Goal: Task Accomplishment & Management: Manage account settings

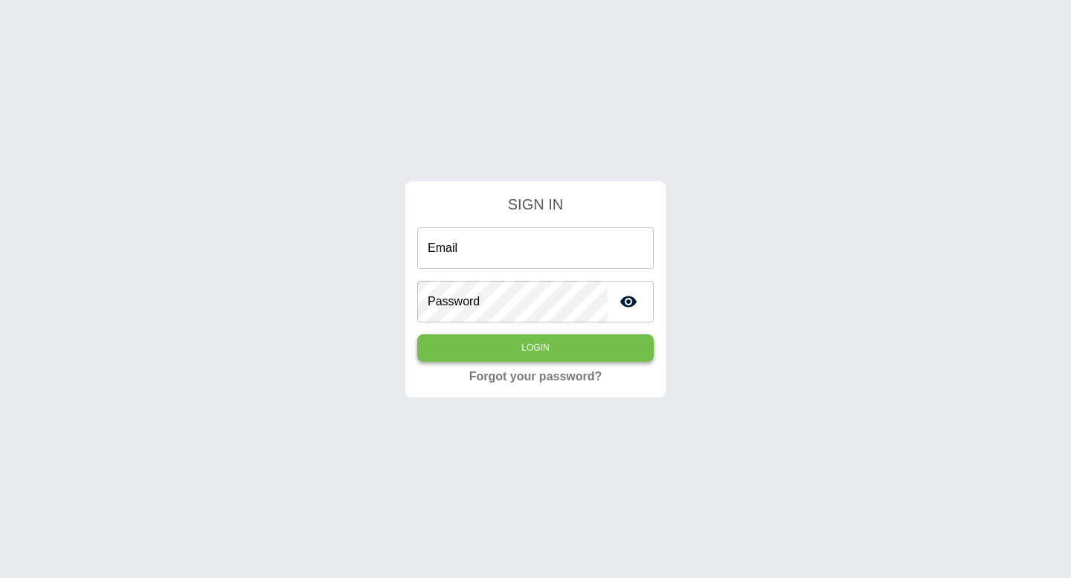
type input "**********"
click at [517, 356] on button "Login" at bounding box center [535, 349] width 236 height 28
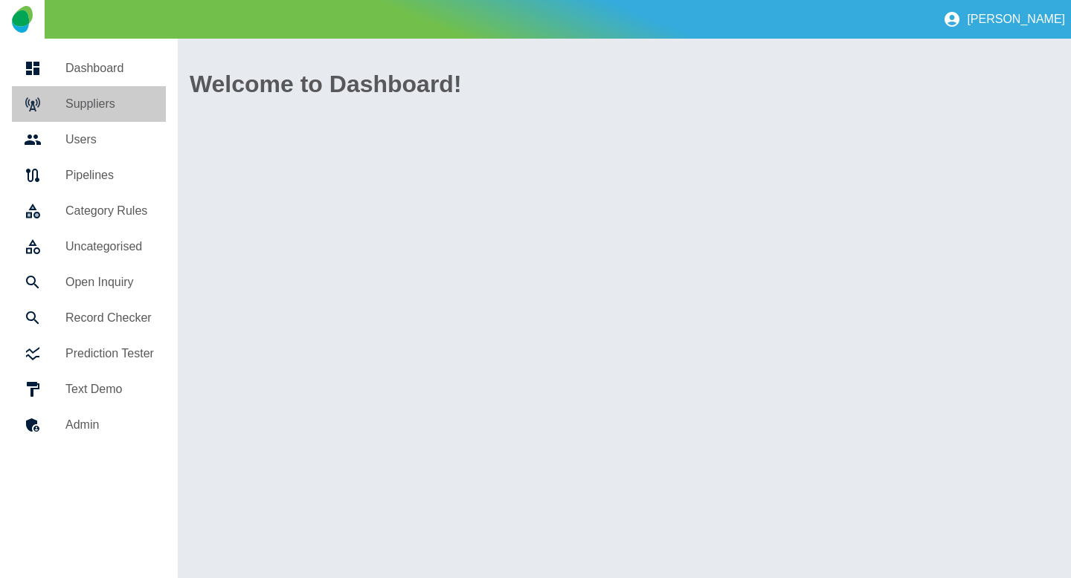
click at [109, 107] on h5 "Suppliers" at bounding box center [109, 104] width 88 height 18
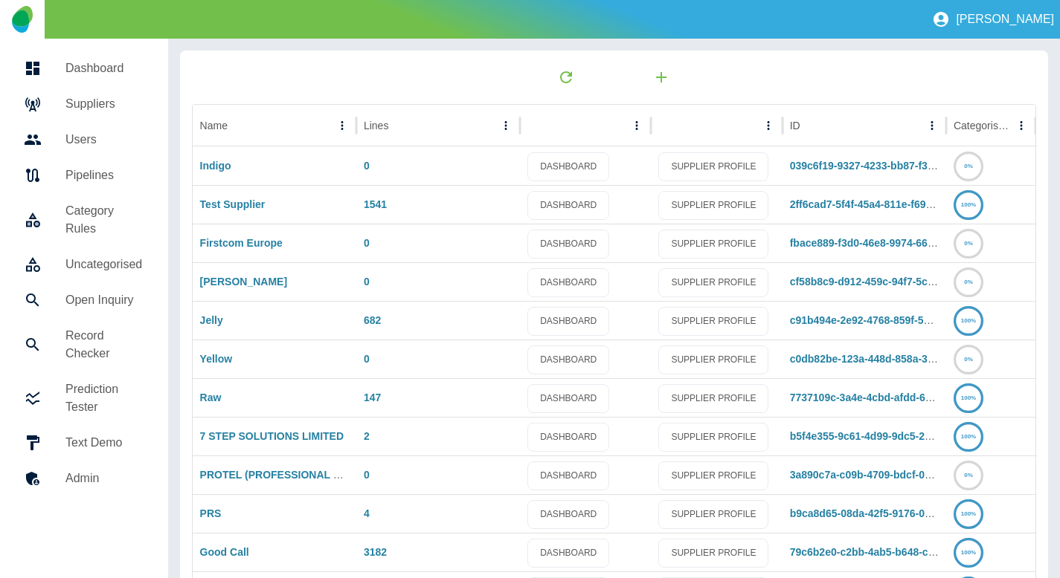
scroll to position [212, 0]
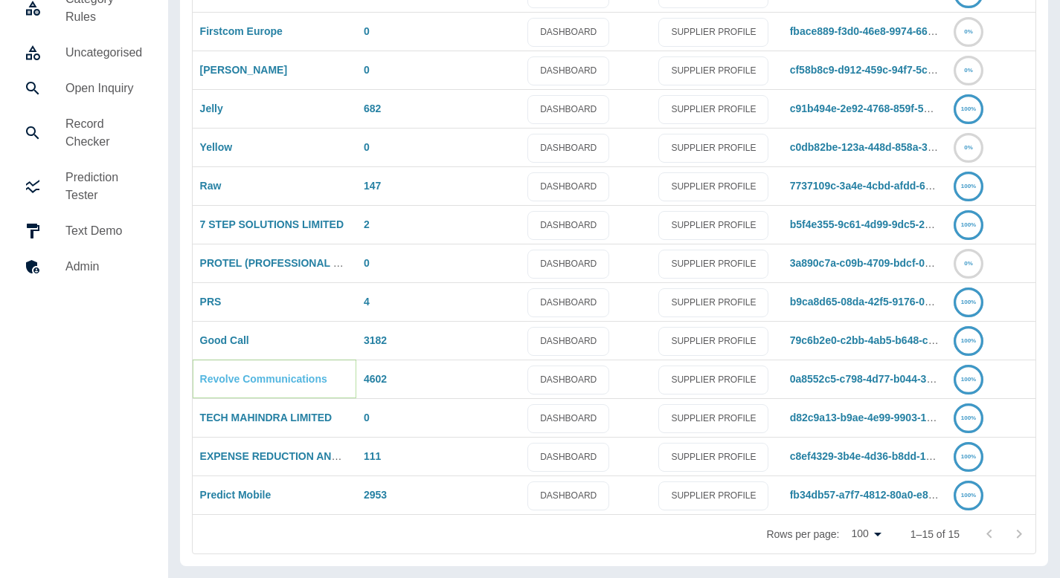
click at [259, 373] on link "Revolve Communications" at bounding box center [263, 379] width 127 height 12
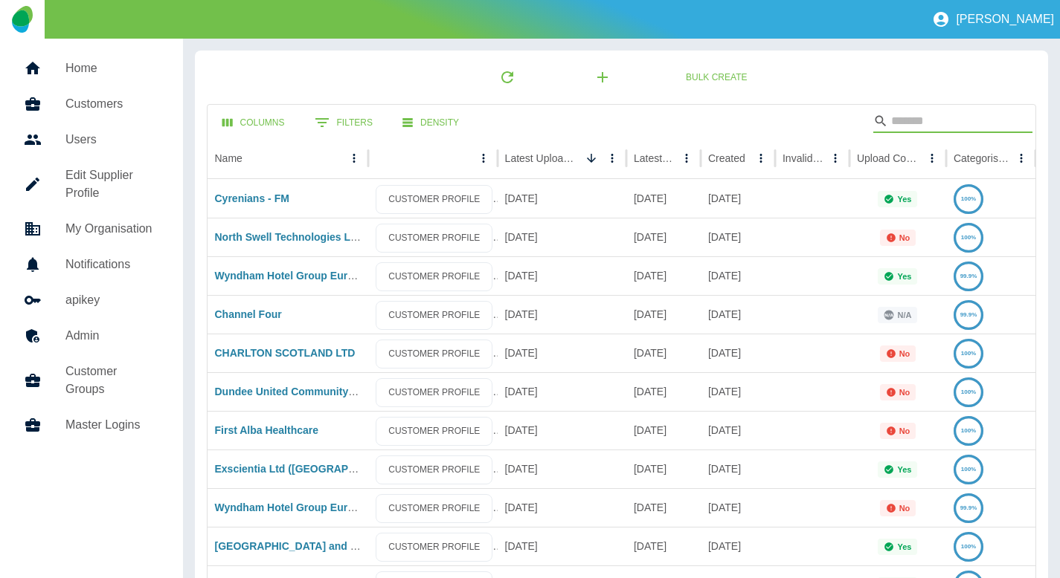
click at [891, 129] on input "Search" at bounding box center [950, 121] width 119 height 24
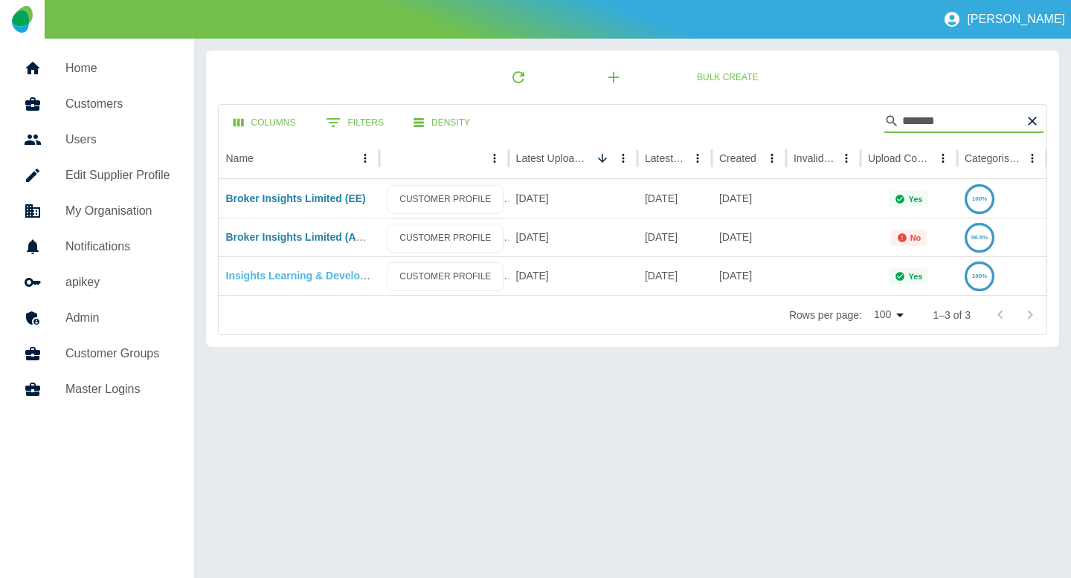
type input "*******"
click at [290, 276] on link "Insights Learning & Development - [DOMAIN_NAME]" at bounding box center [356, 276] width 260 height 12
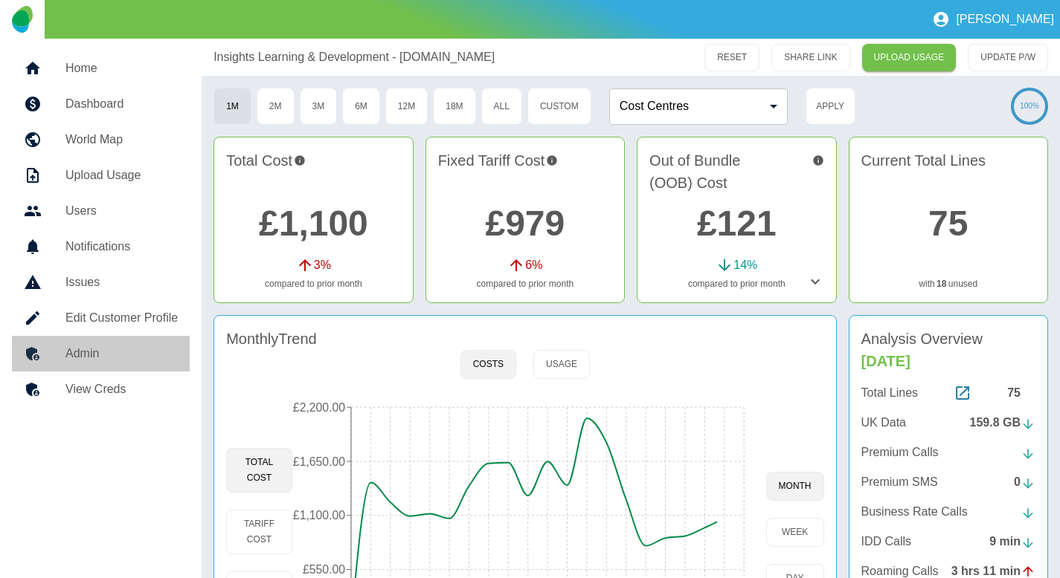
click at [133, 346] on h5 "Admin" at bounding box center [121, 354] width 112 height 18
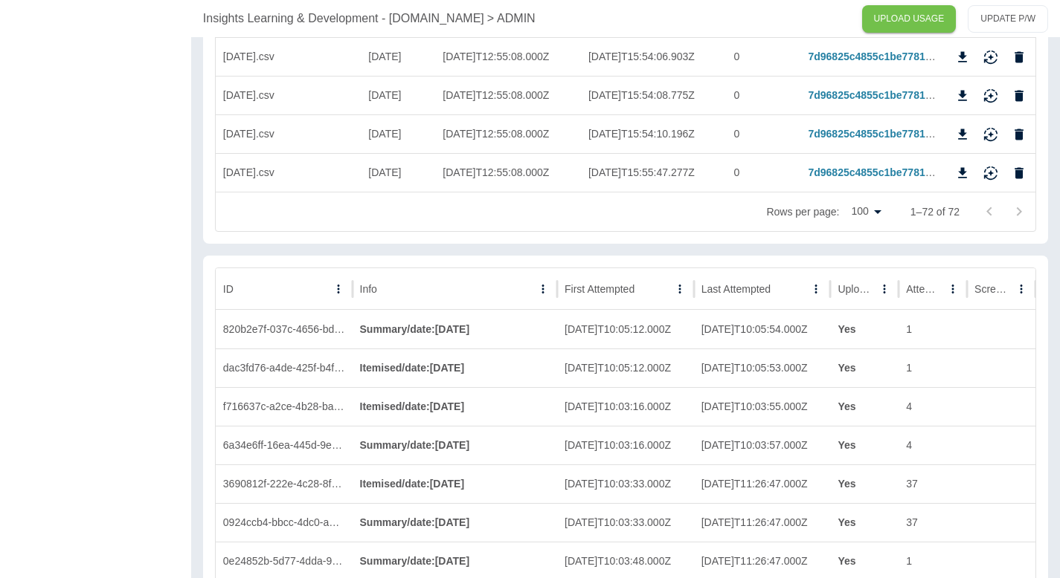
scroll to position [2938, 0]
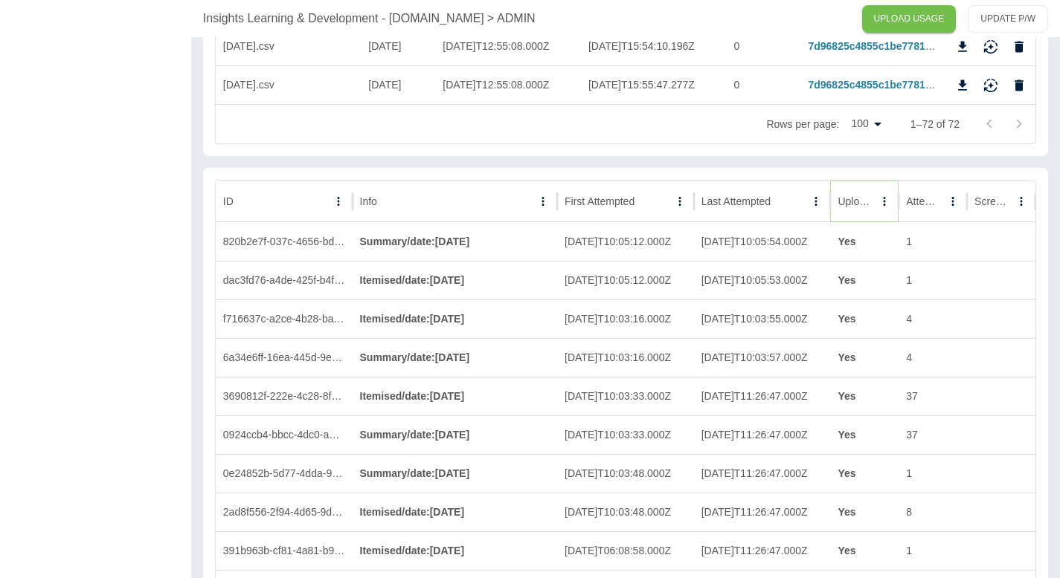
click at [877, 200] on icon "Sort" at bounding box center [883, 201] width 13 height 13
click at [868, 200] on icon "Sort" at bounding box center [863, 201] width 13 height 13
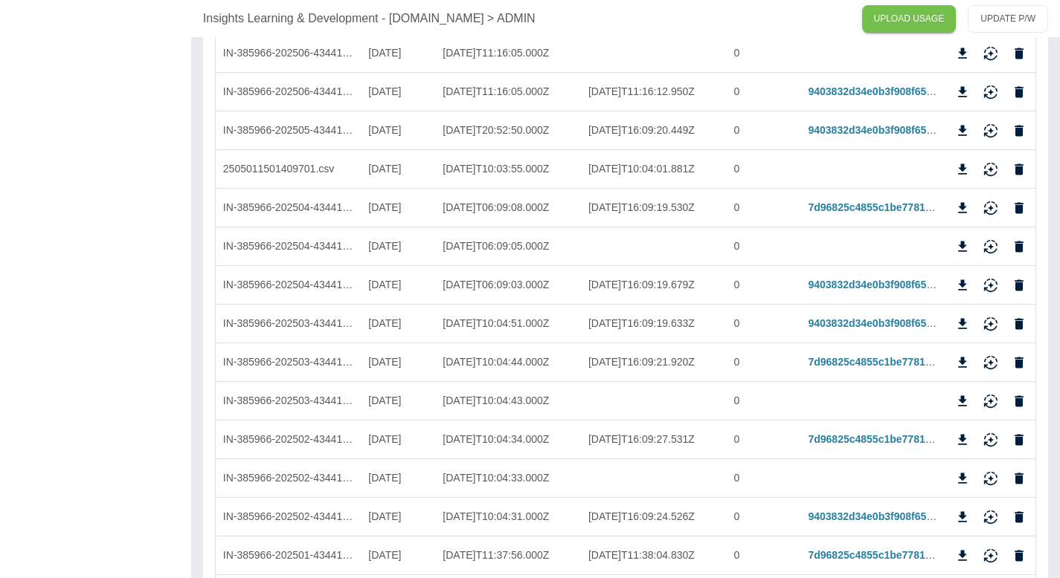
scroll to position [0, 0]
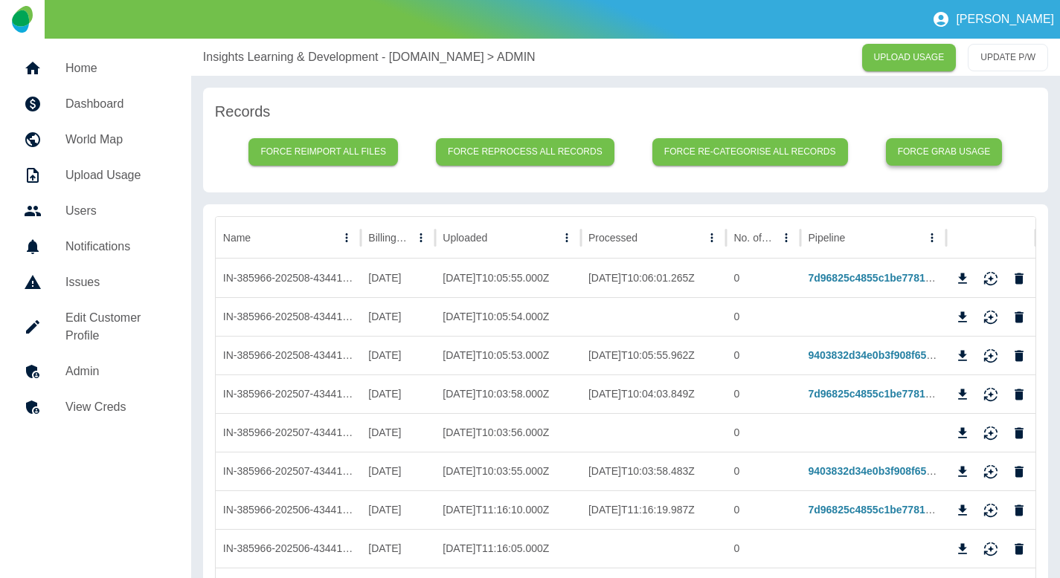
click at [932, 152] on button "Force grab usage" at bounding box center [944, 152] width 117 height 28
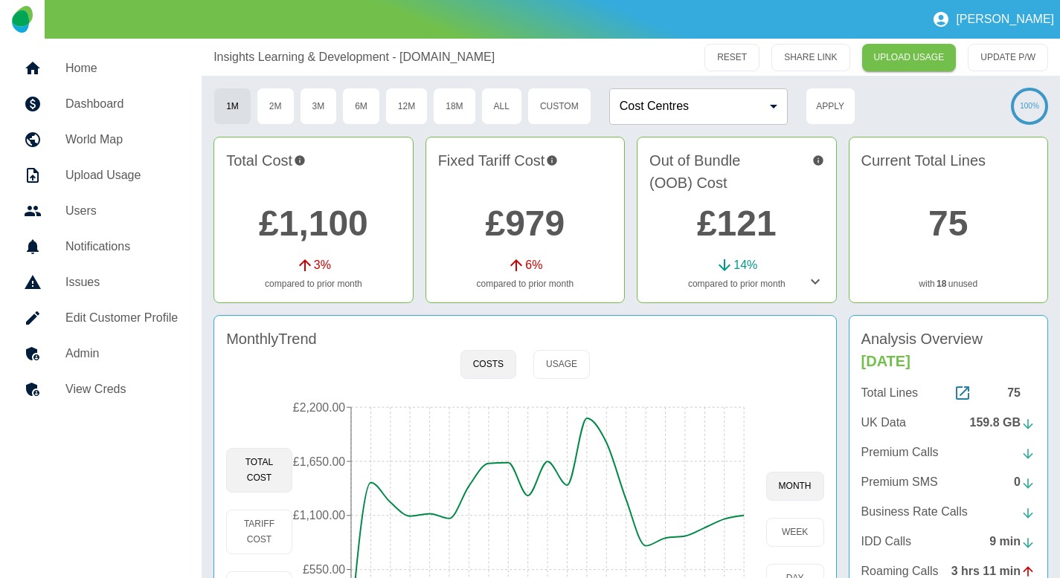
click at [80, 347] on h5 "Admin" at bounding box center [121, 354] width 112 height 18
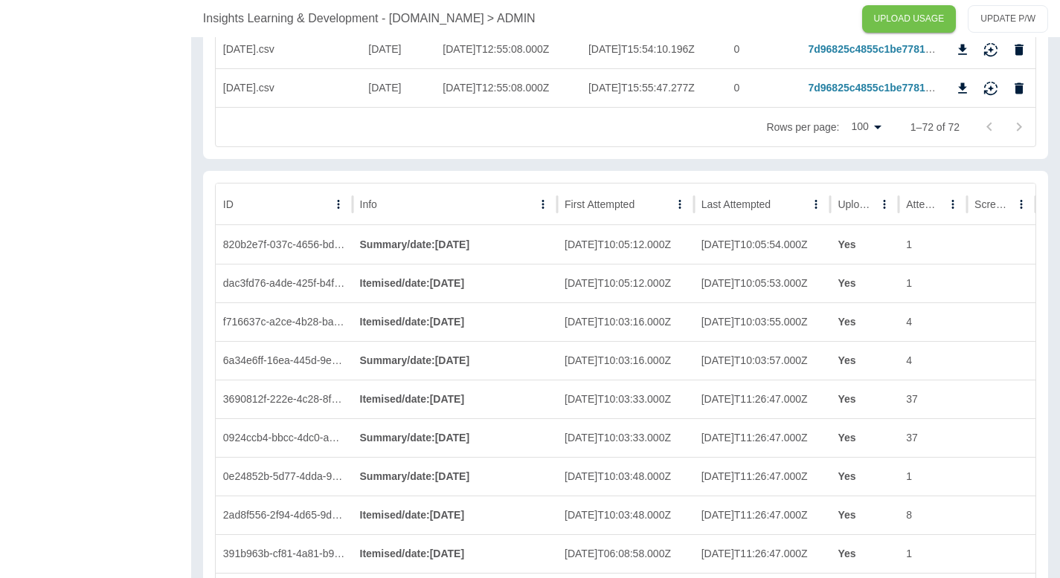
scroll to position [2892, 0]
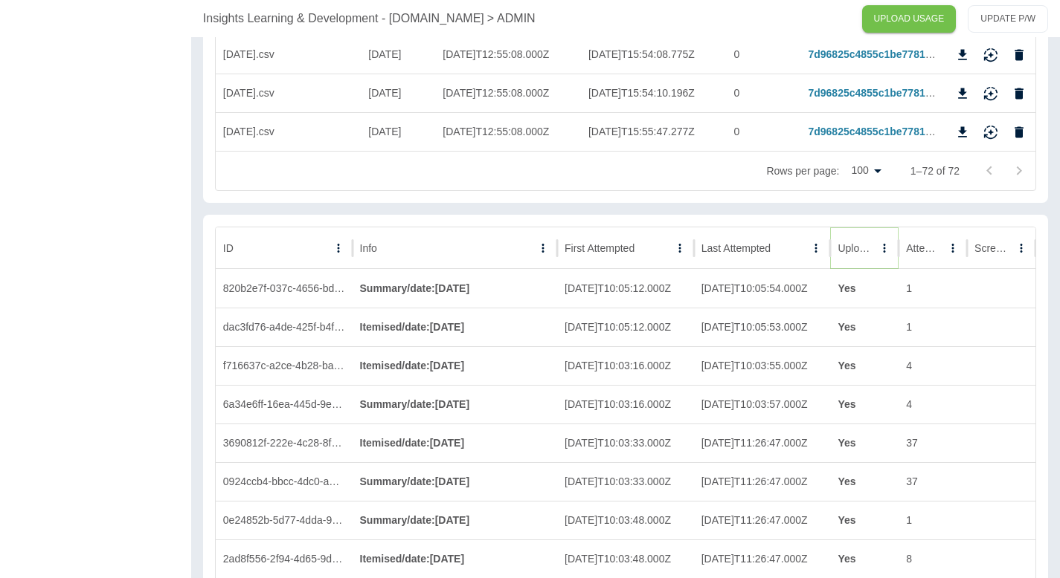
click at [877, 250] on icon "Sort" at bounding box center [883, 248] width 13 height 13
click at [860, 249] on icon "Sort" at bounding box center [863, 248] width 13 height 13
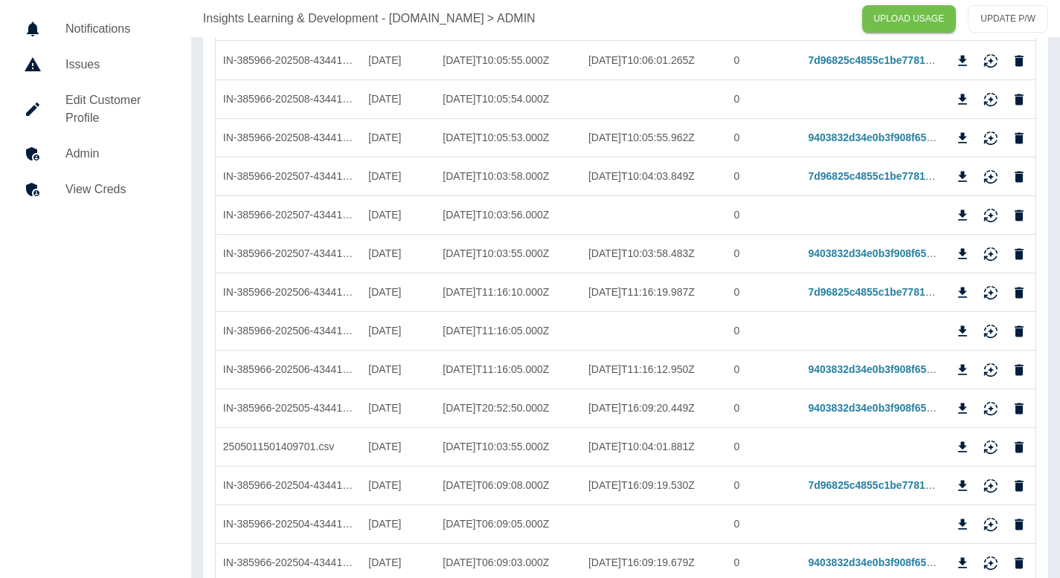
scroll to position [0, 0]
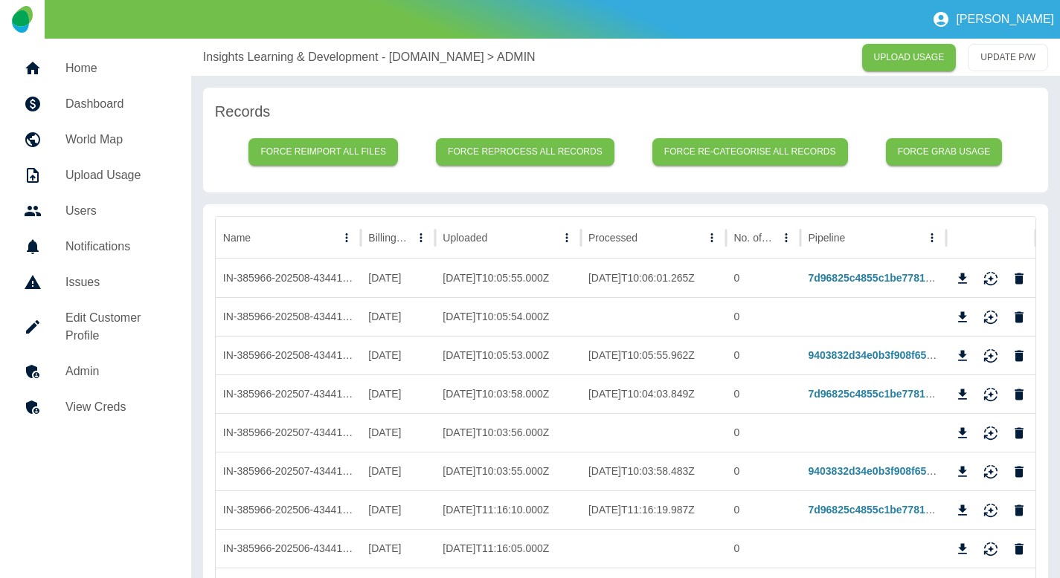
click at [112, 415] on h5 "View Creds" at bounding box center [116, 408] width 102 height 18
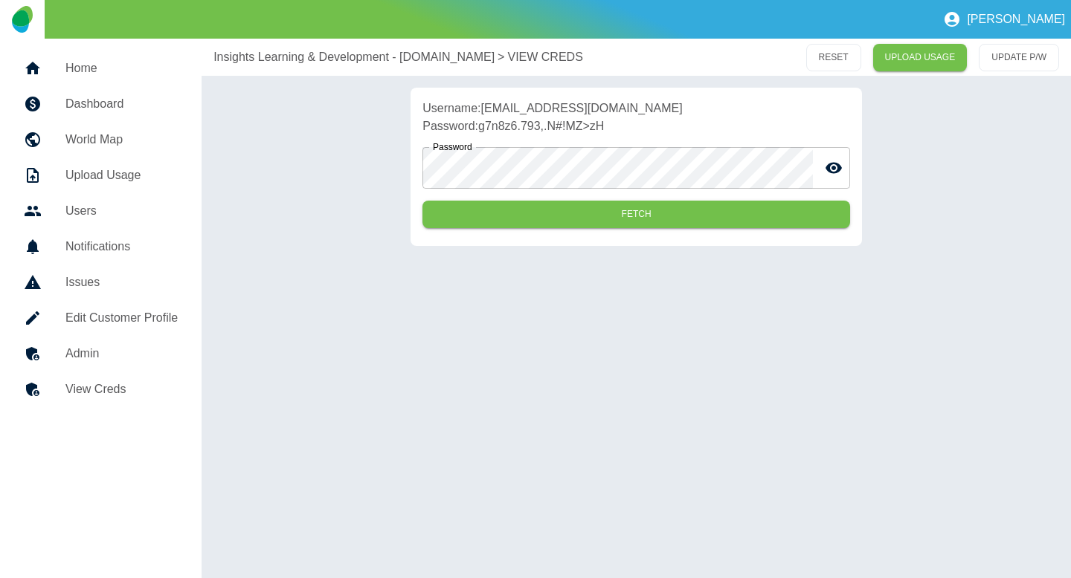
drag, startPoint x: 848, startPoint y: 111, endPoint x: 486, endPoint y: 114, distance: 362.1
click at [486, 114] on p "Username: sales-ops+insightslearning&developmentlimited@predictmobile.com" at bounding box center [636, 109] width 428 height 18
copy p "sales-ops+insightslearning&developmentlimited@predictmobile.com"
drag, startPoint x: 605, startPoint y: 131, endPoint x: 483, endPoint y: 130, distance: 122.7
click at [483, 130] on p "Password: g7n8z6.793,.N#!MZ>zH" at bounding box center [636, 126] width 428 height 18
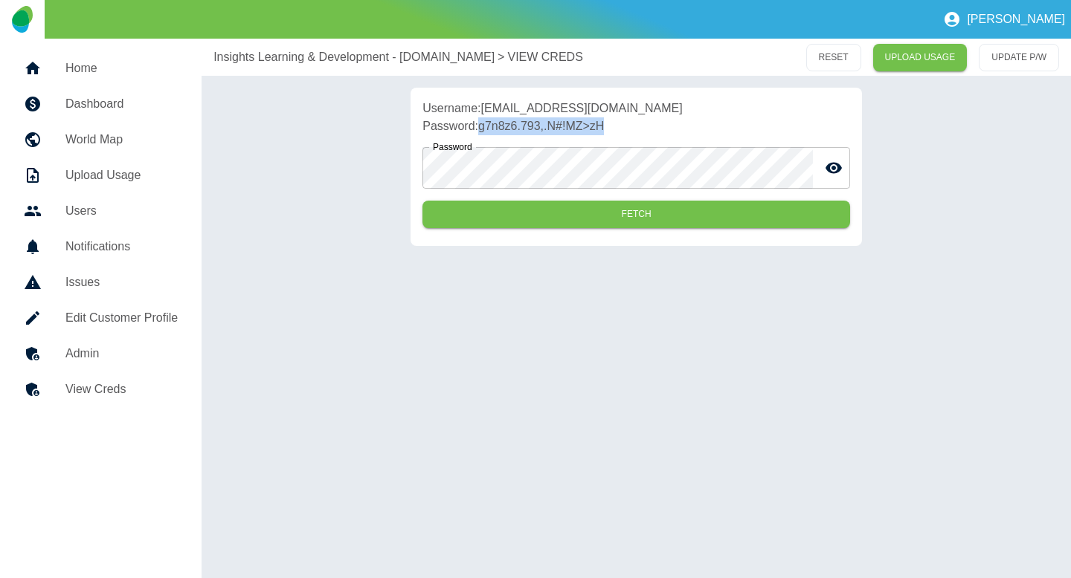
copy p "g7n8z6.793,.N#!MZ>zH"
click at [117, 363] on link "Admin" at bounding box center [101, 354] width 178 height 36
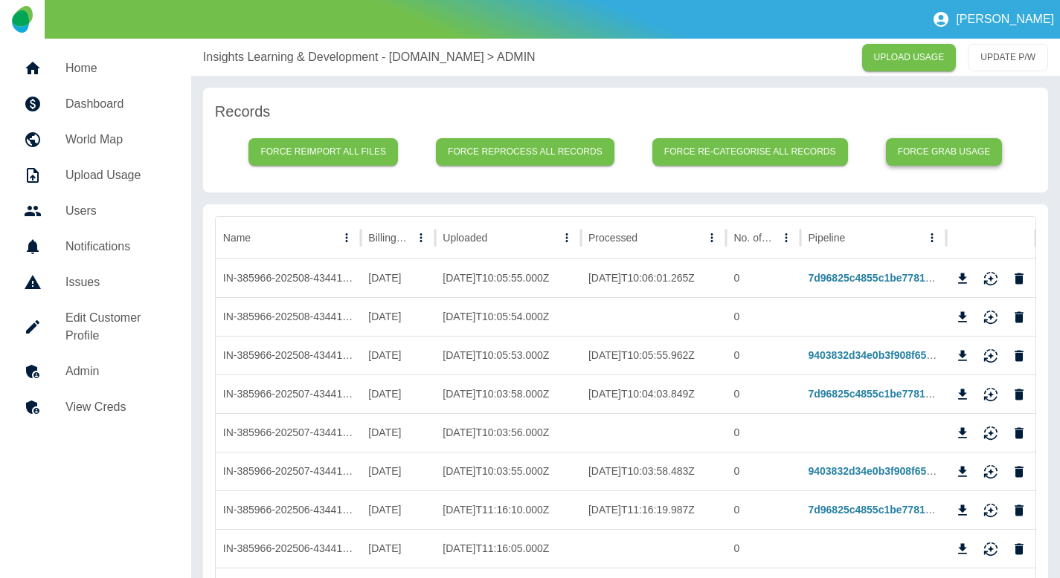
click at [939, 159] on button "Force grab usage" at bounding box center [944, 152] width 117 height 28
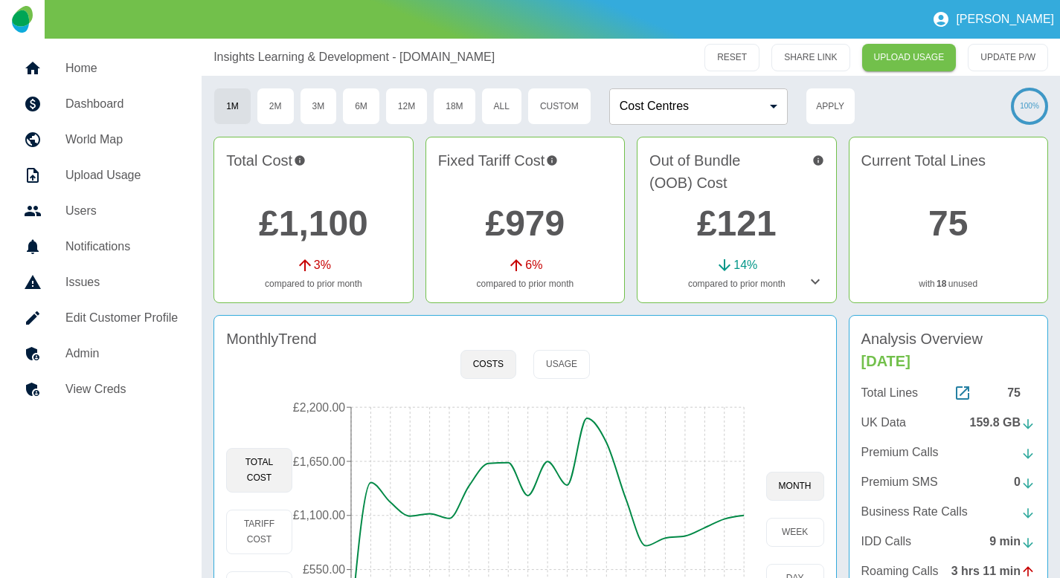
click at [73, 335] on link "Edit Customer Profile" at bounding box center [101, 318] width 178 height 36
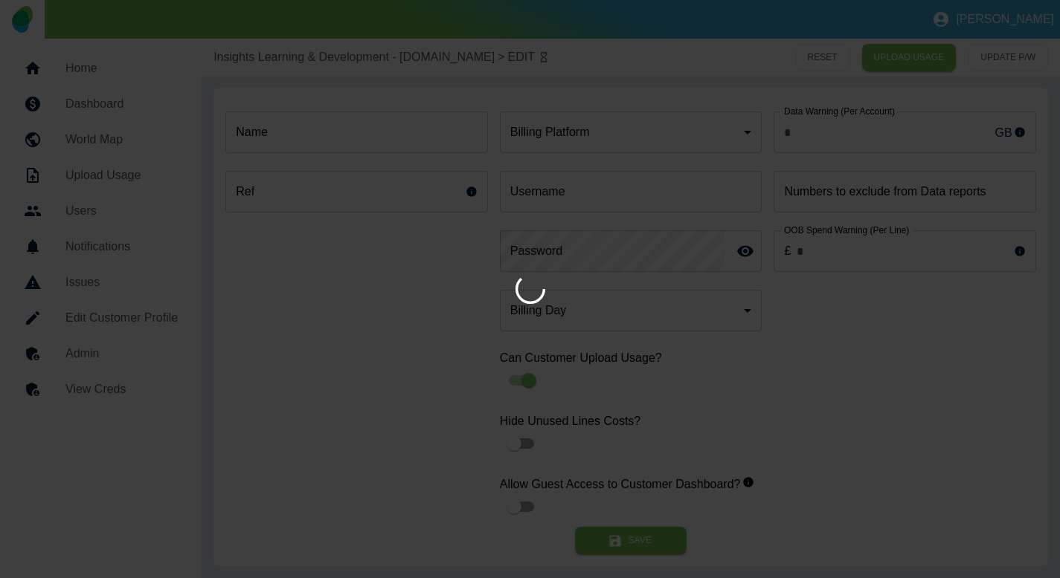
type input "**"
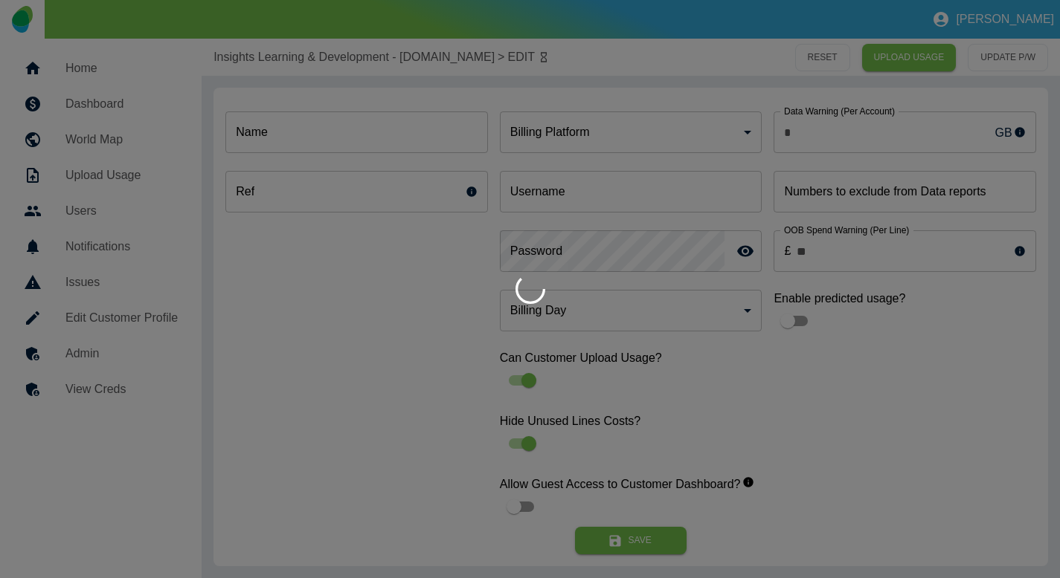
type input "**********"
type input "*"
type input "*********"
type input "*"
type input "***"
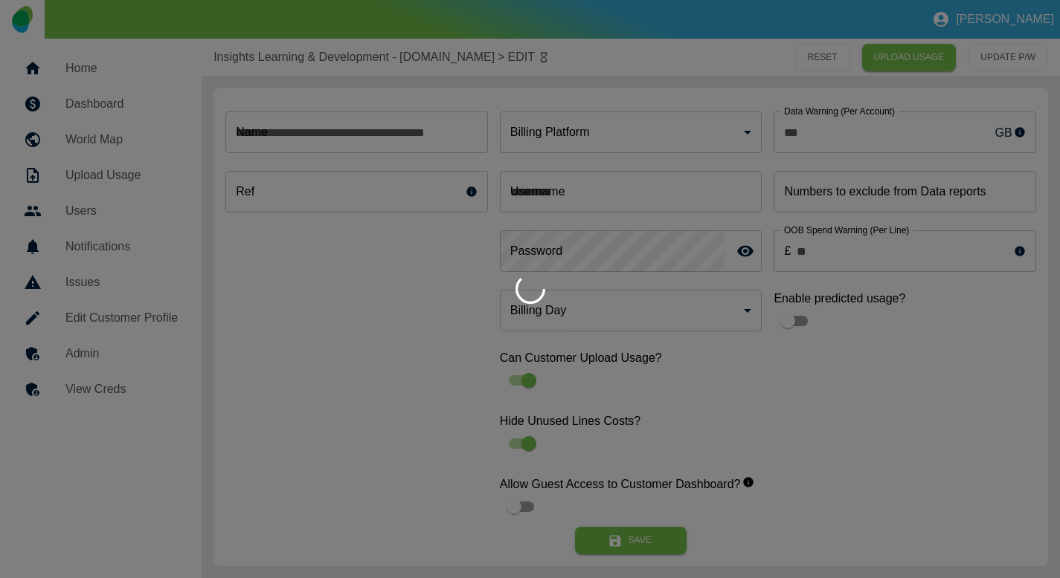
click at [202, 352] on div "**********" at bounding box center [631, 583] width 858 height 1089
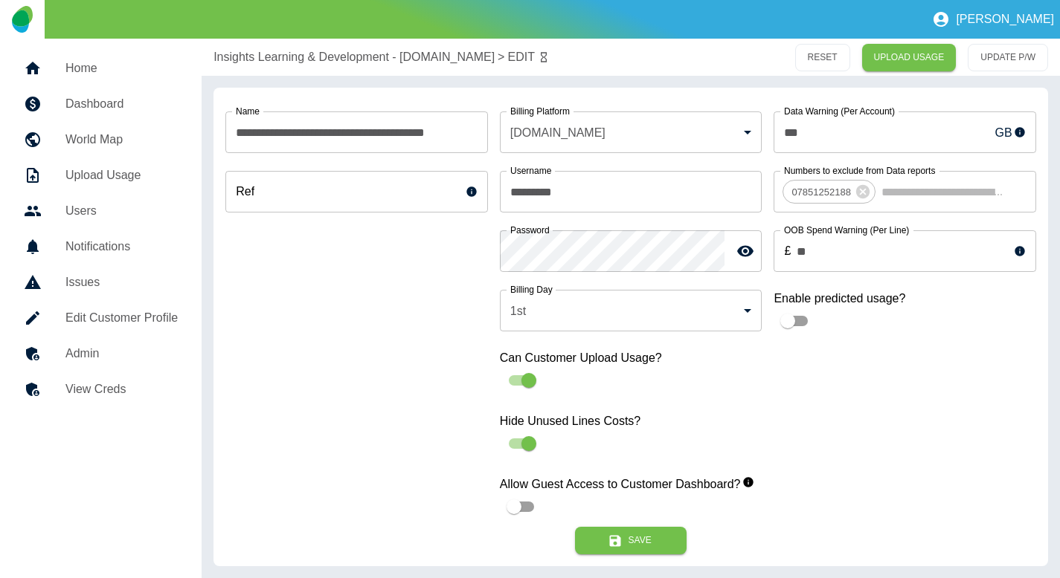
click at [68, 353] on h5 "Admin" at bounding box center [121, 354] width 112 height 18
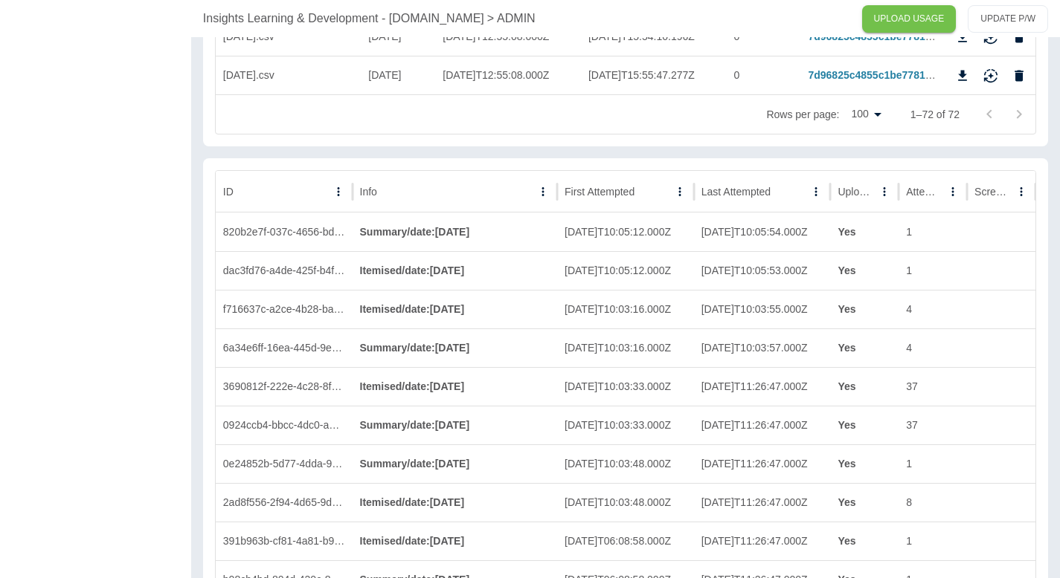
scroll to position [2988, 0]
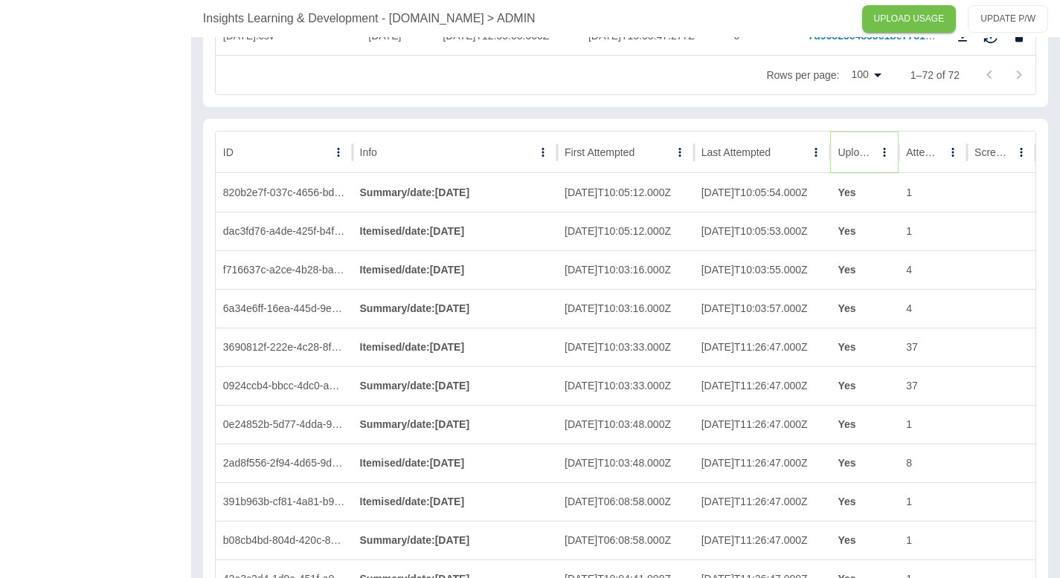
click at [874, 154] on button "Sort" at bounding box center [884, 152] width 21 height 21
click at [856, 154] on button "Sort" at bounding box center [863, 152] width 21 height 21
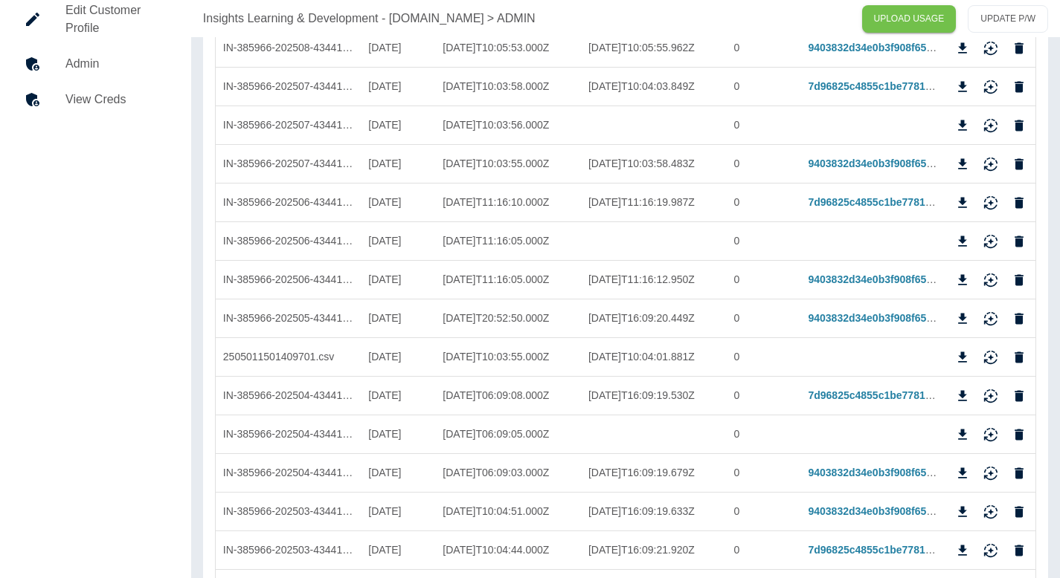
scroll to position [0, 0]
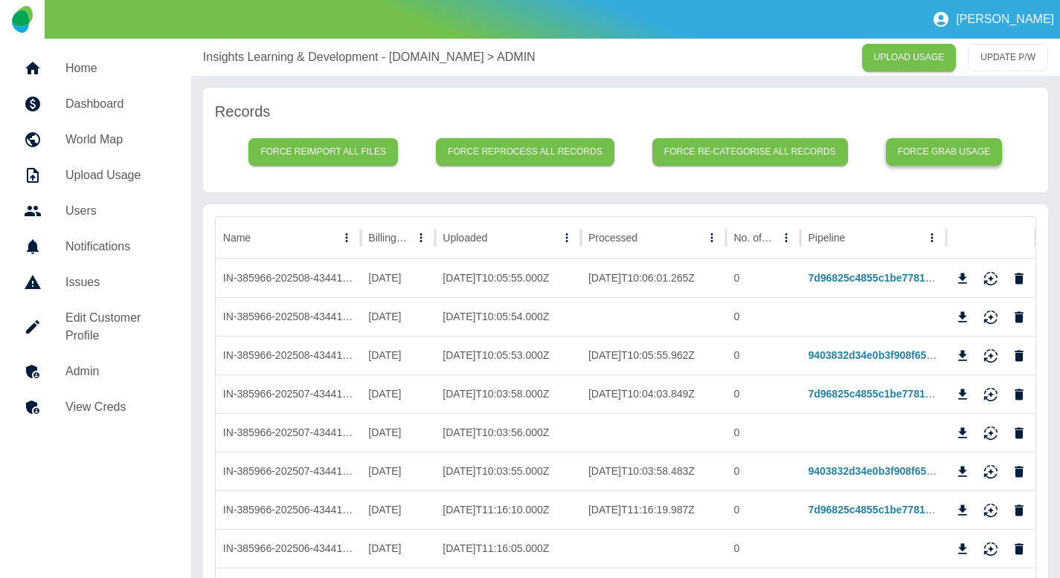
click at [918, 164] on button "Force grab usage" at bounding box center [944, 152] width 117 height 28
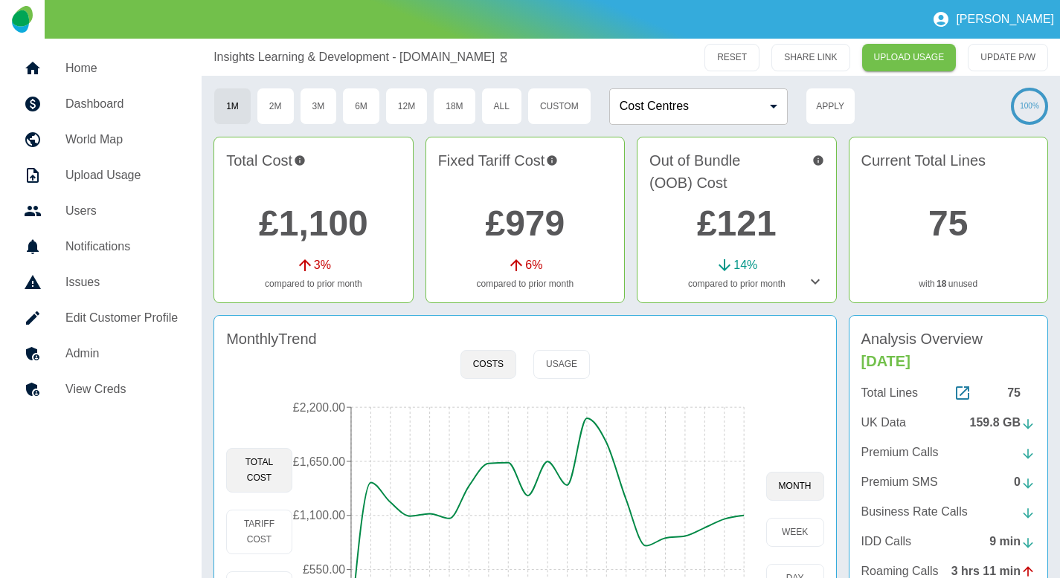
click at [106, 361] on h5 "Admin" at bounding box center [121, 354] width 112 height 18
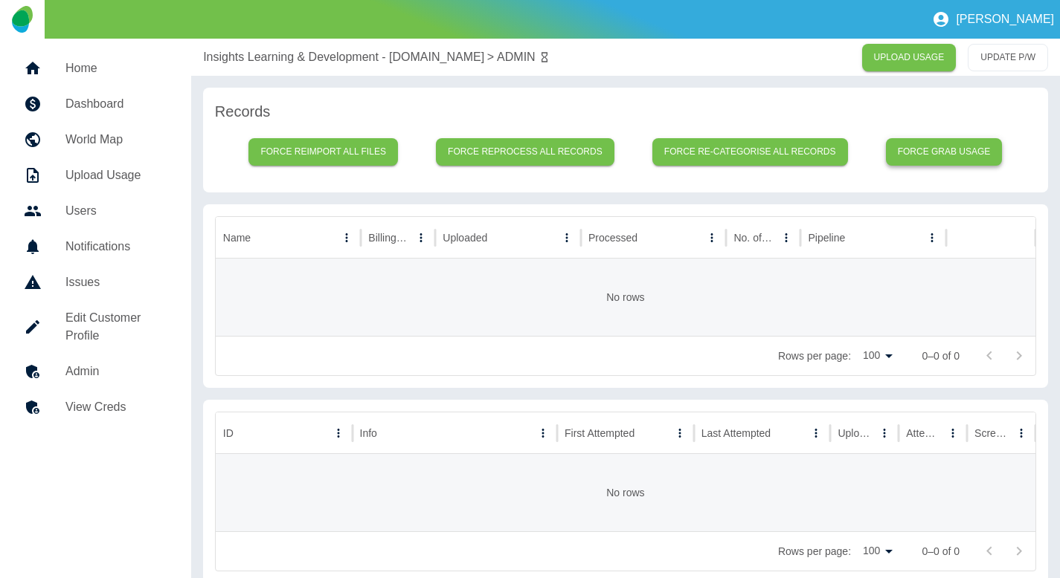
click at [939, 150] on button "Force grab usage" at bounding box center [944, 152] width 117 height 28
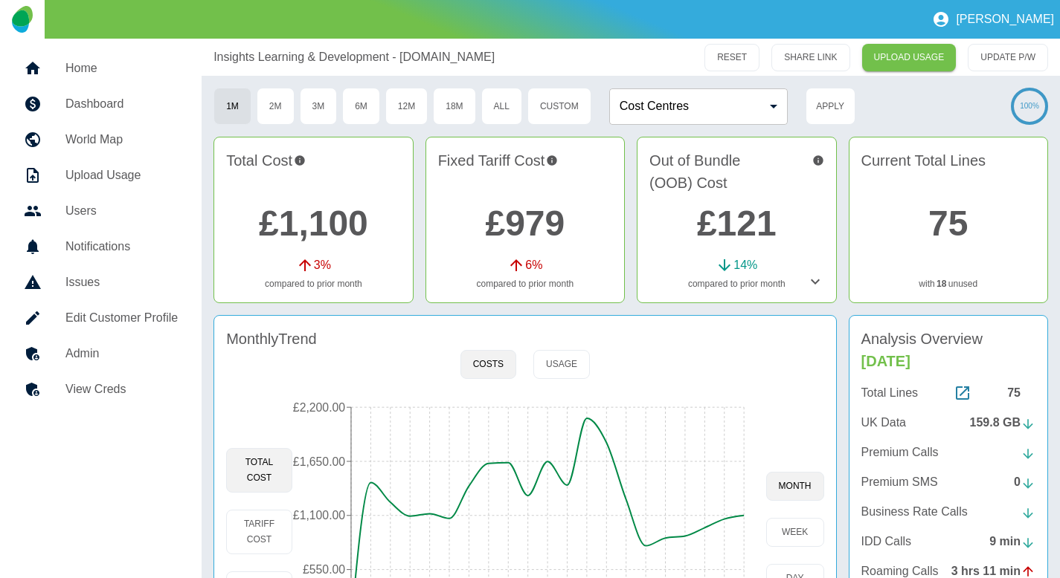
click at [89, 345] on h5 "Admin" at bounding box center [121, 354] width 112 height 18
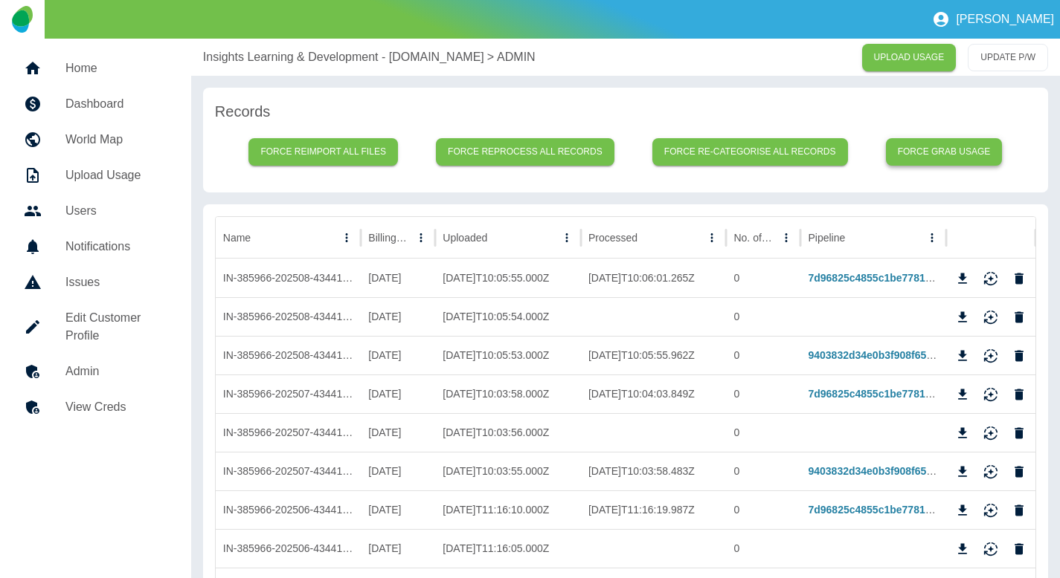
click at [935, 153] on button "Force grab usage" at bounding box center [944, 152] width 117 height 28
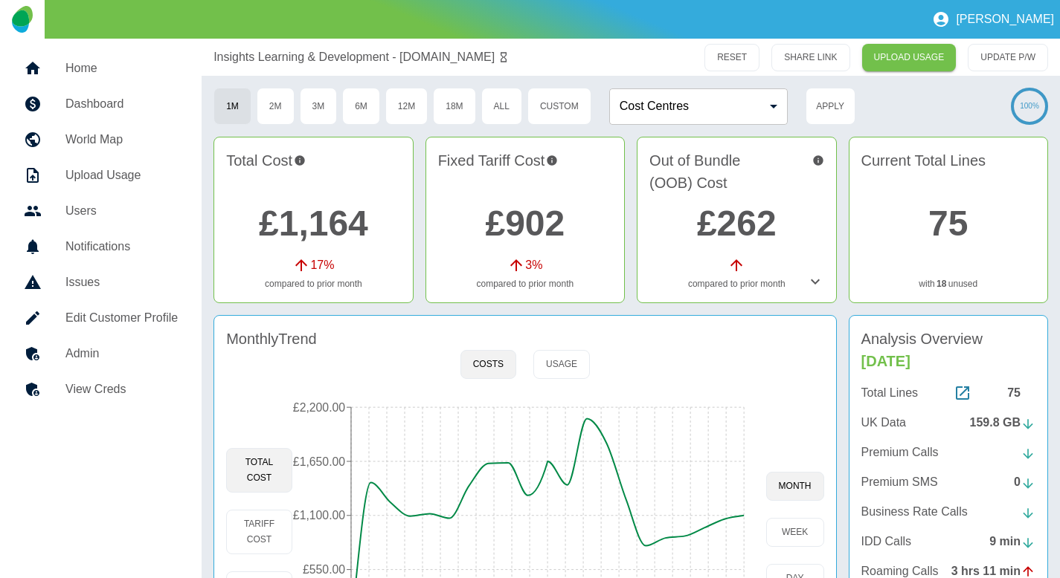
click at [106, 358] on h5 "Admin" at bounding box center [121, 354] width 112 height 18
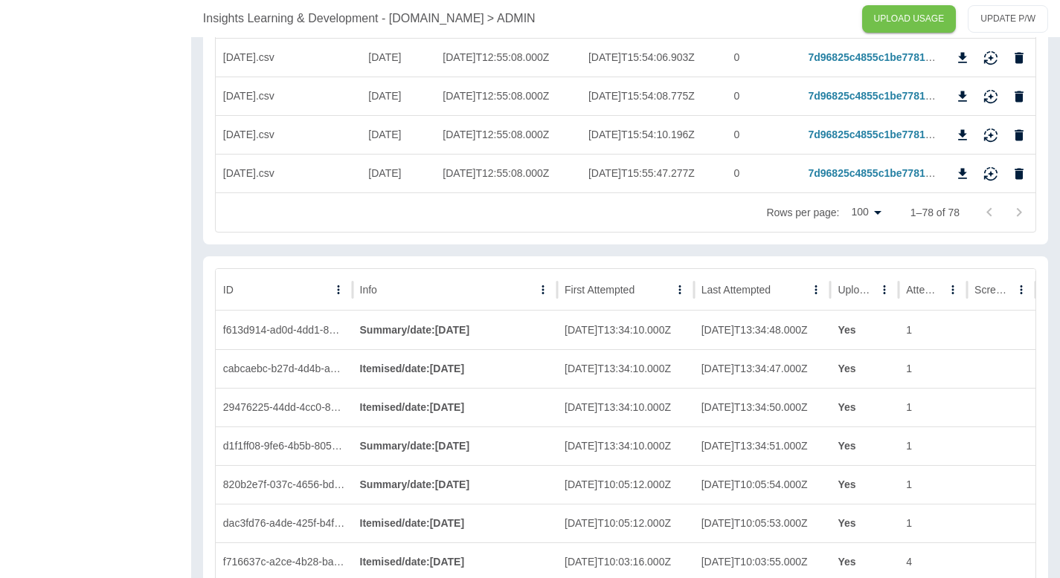
scroll to position [3102, 0]
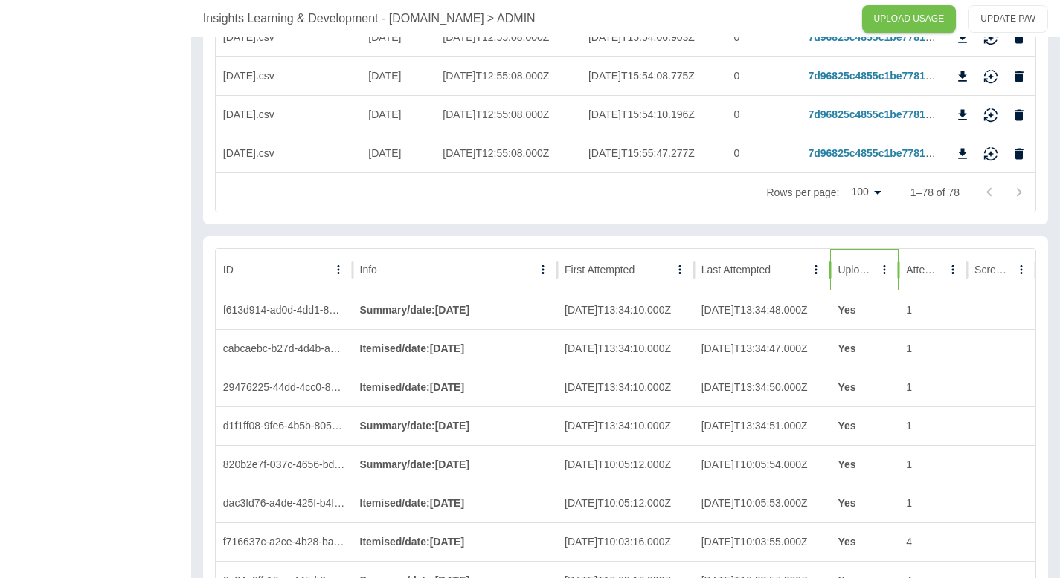
click at [876, 256] on div at bounding box center [884, 269] width 21 height 41
click at [868, 263] on icon "Sort" at bounding box center [863, 269] width 13 height 13
click at [868, 264] on icon "Sort" at bounding box center [863, 269] width 13 height 13
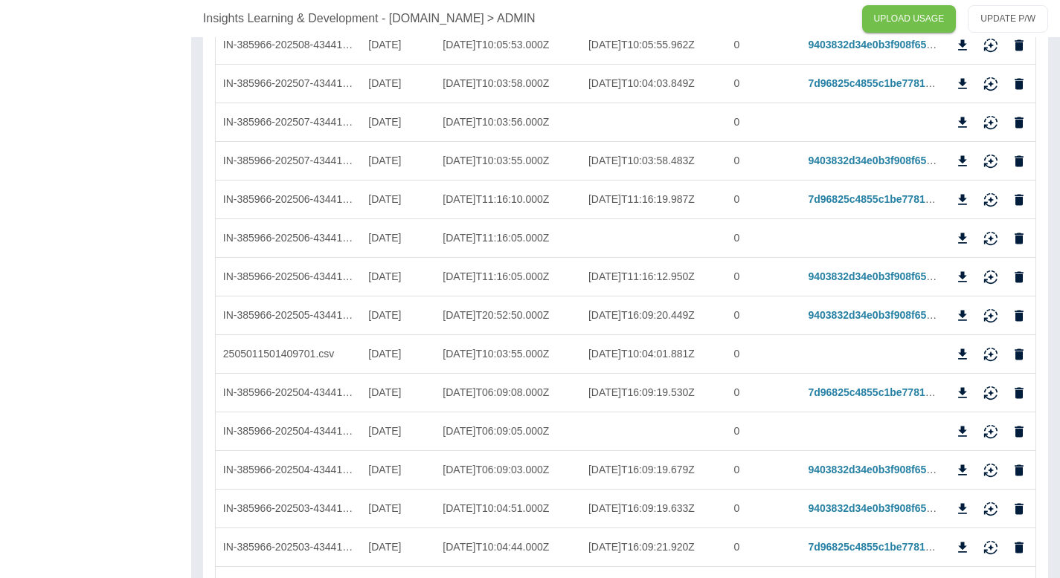
scroll to position [0, 0]
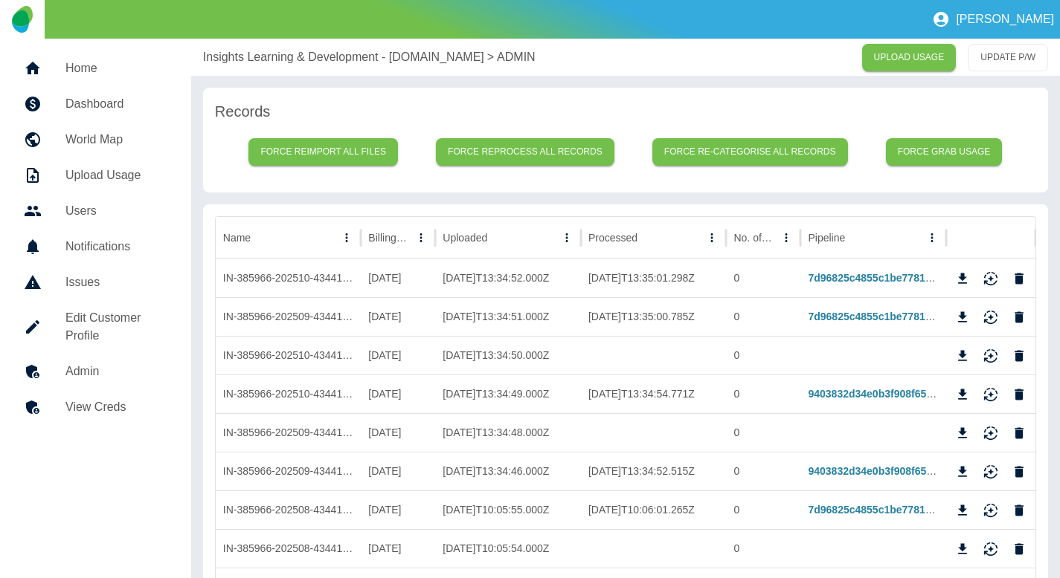
click at [222, 52] on p "Insights Learning & Development - Plan.com" at bounding box center [343, 57] width 281 height 18
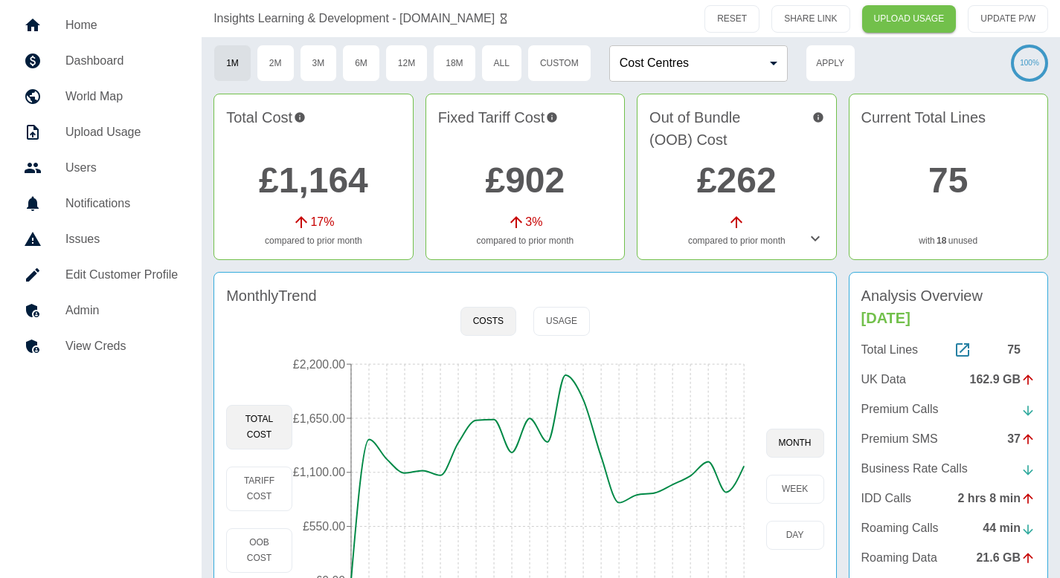
scroll to position [155, 0]
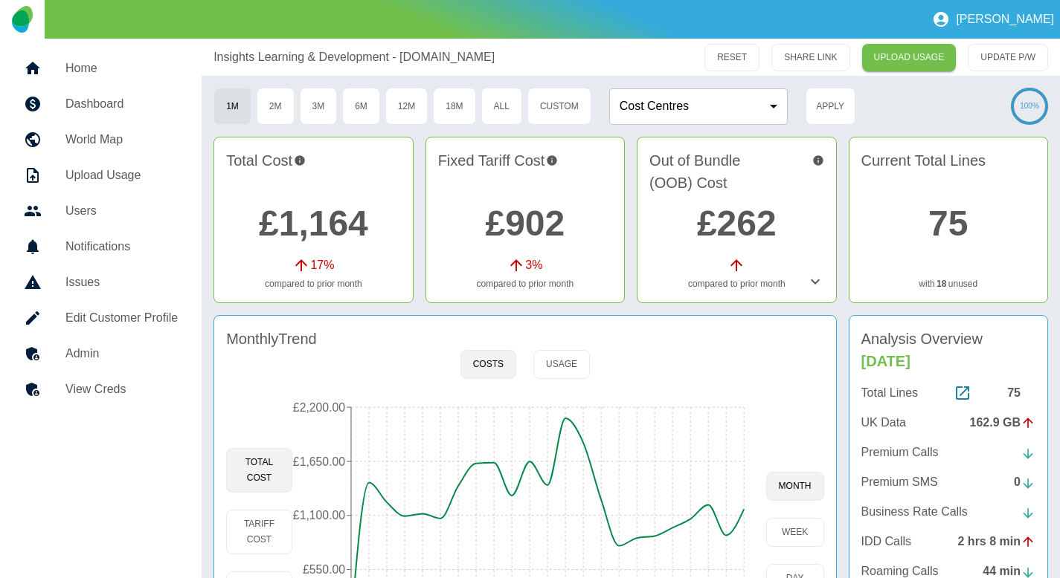
click at [66, 77] on link "Home" at bounding box center [101, 69] width 178 height 36
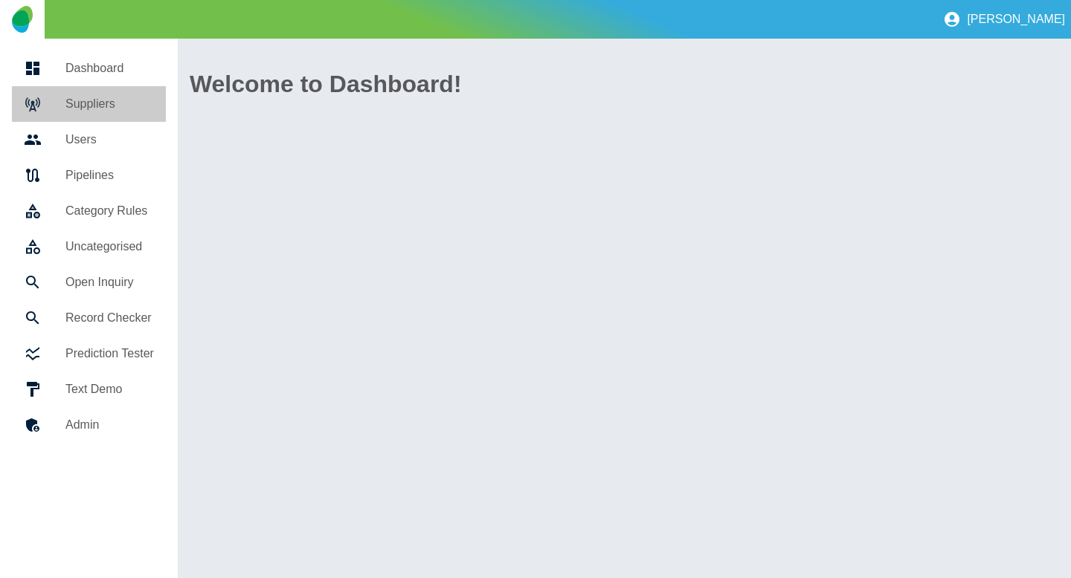
click at [74, 112] on h5 "Suppliers" at bounding box center [109, 104] width 88 height 18
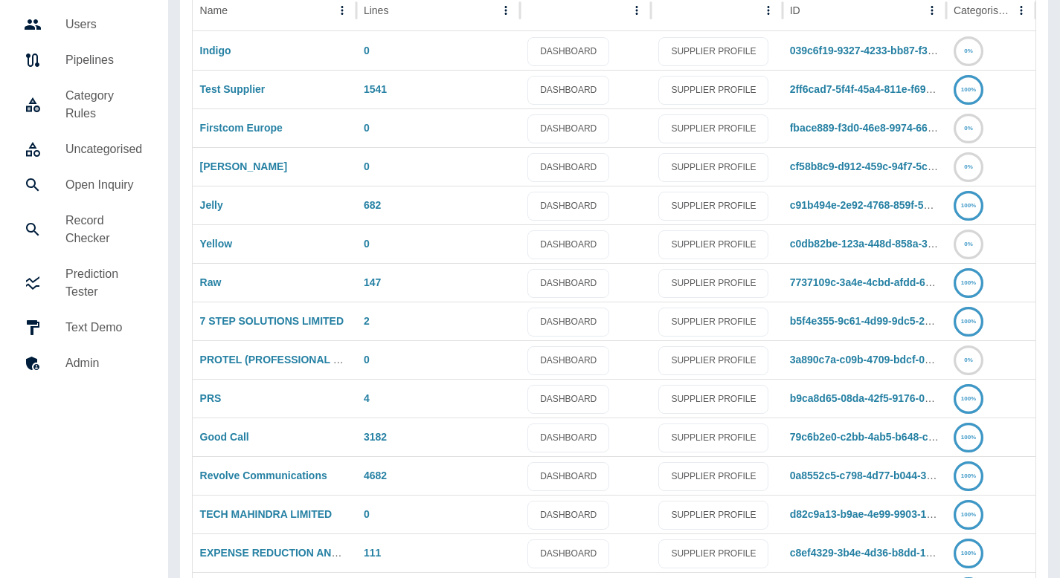
scroll to position [133, 0]
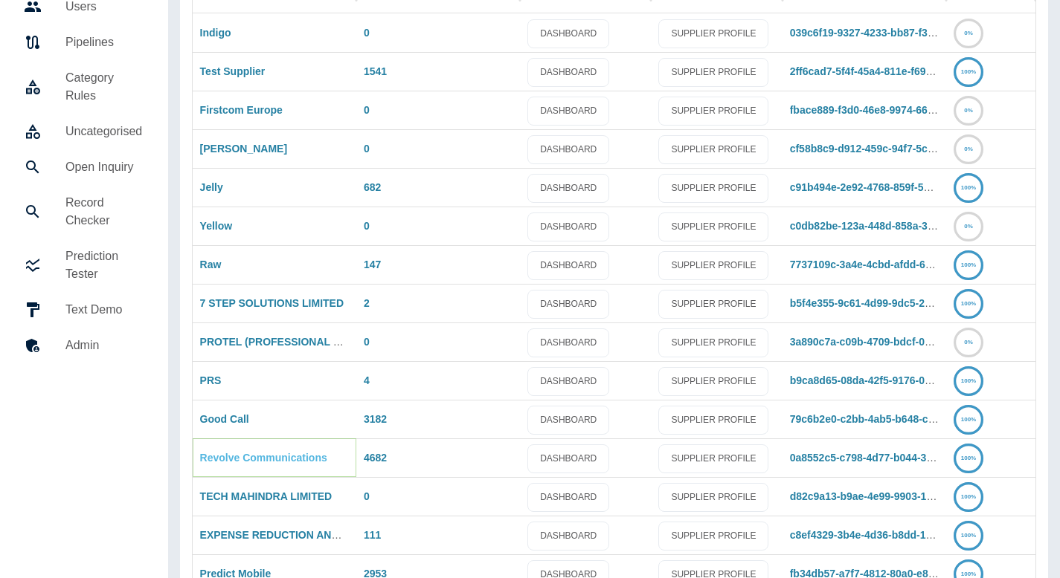
click at [248, 457] on link "Revolve Communications" at bounding box center [263, 458] width 127 height 12
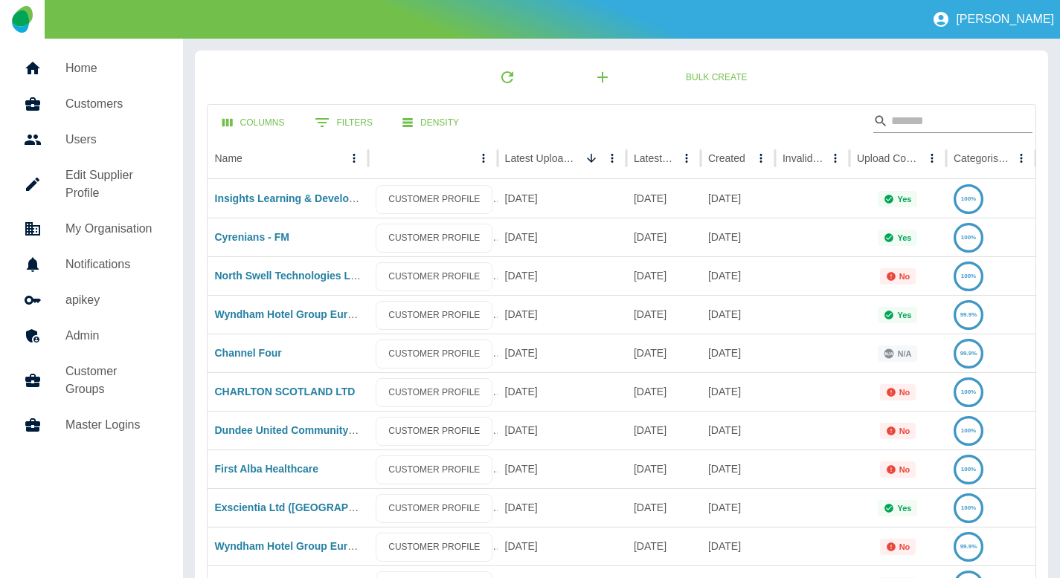
click at [909, 124] on input "Search" at bounding box center [950, 121] width 119 height 24
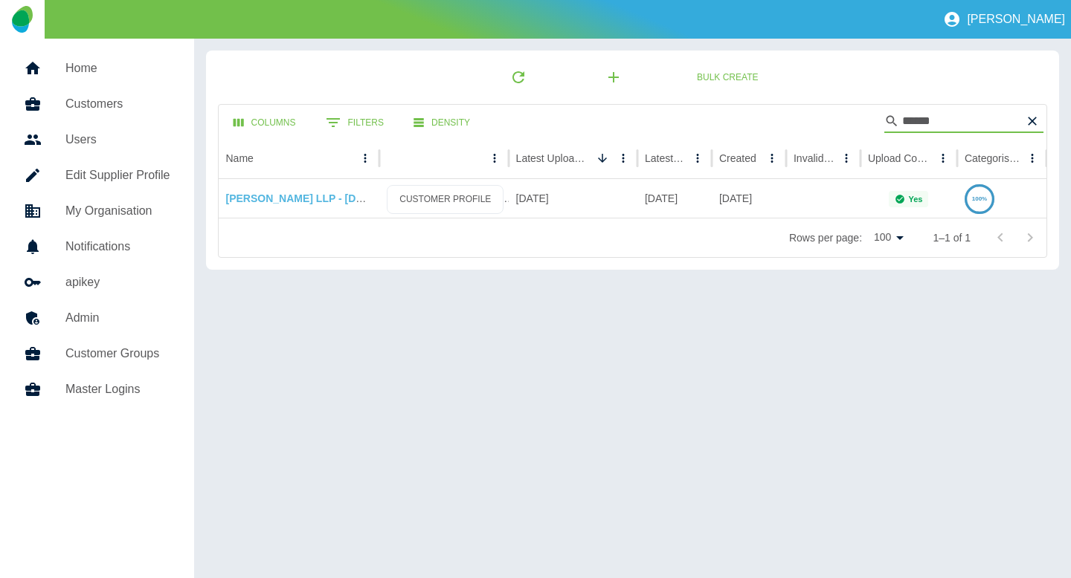
type input "******"
click at [274, 199] on link "Gilson Gray LLP - Plan.com" at bounding box center [328, 199] width 204 height 12
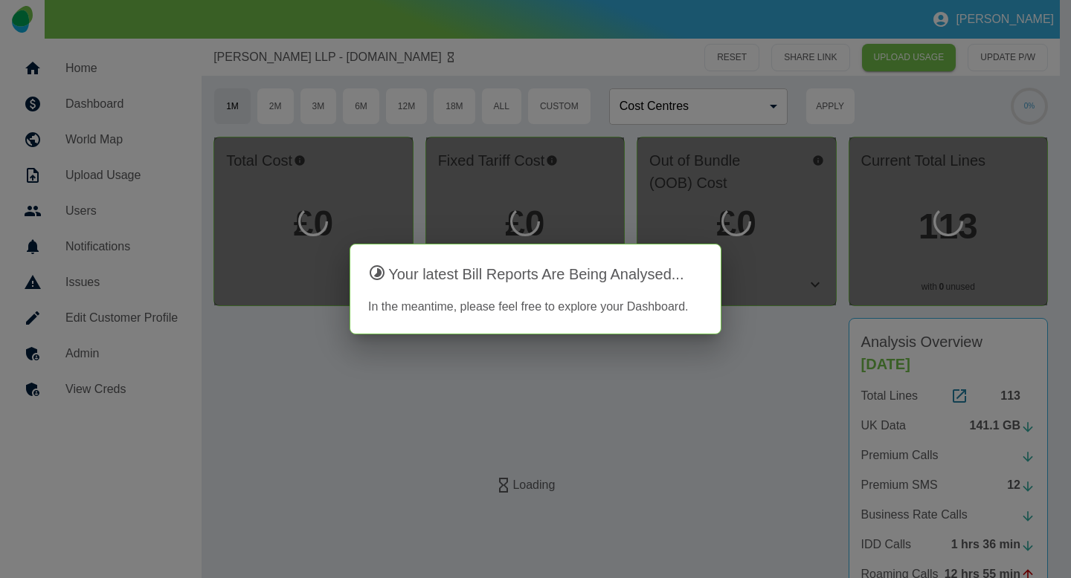
click at [134, 354] on div at bounding box center [535, 289] width 1071 height 578
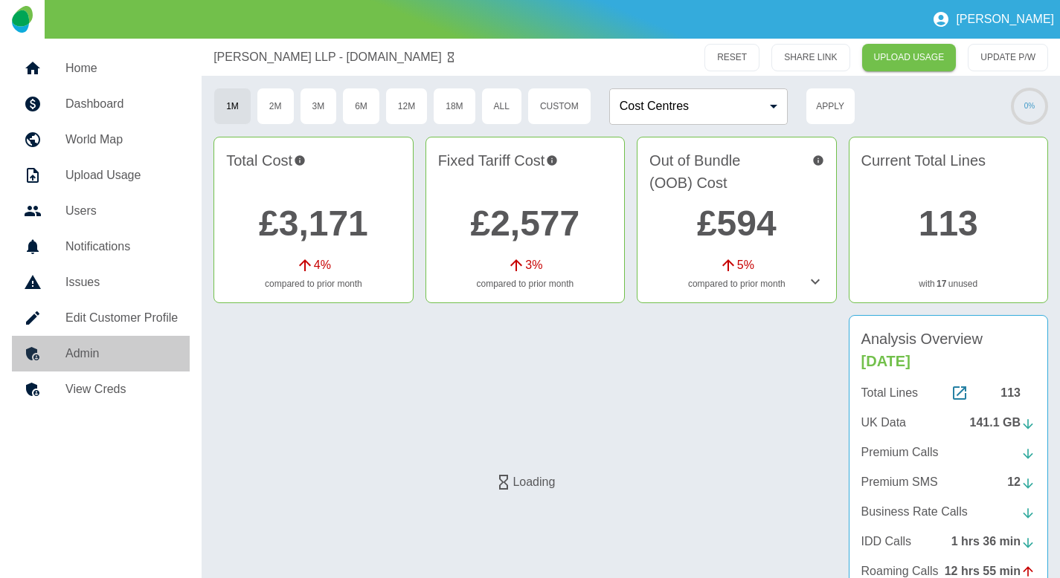
click at [126, 360] on h5 "Admin" at bounding box center [121, 354] width 112 height 18
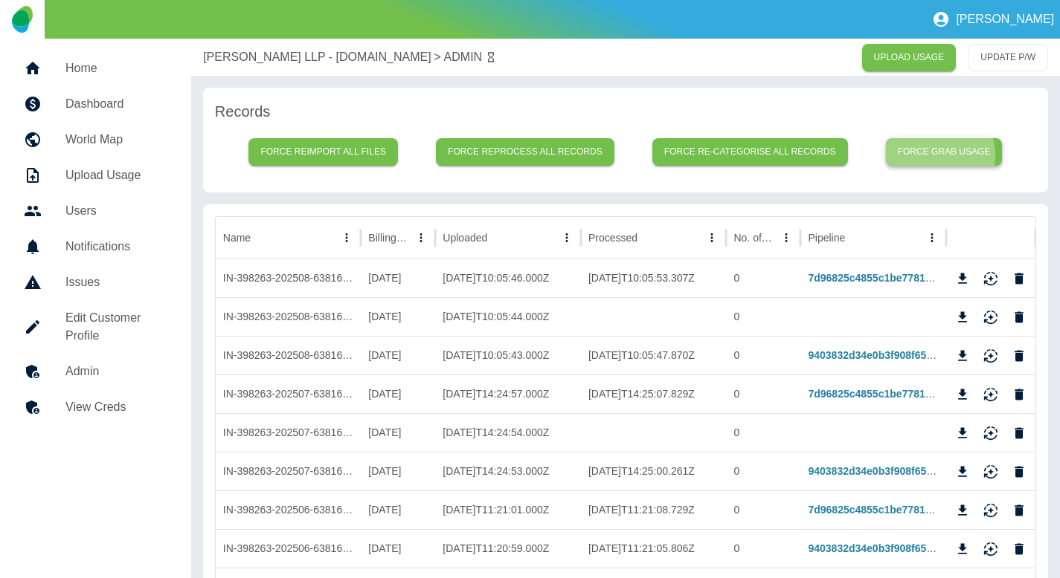
click at [933, 156] on button "Force grab usage" at bounding box center [944, 152] width 117 height 28
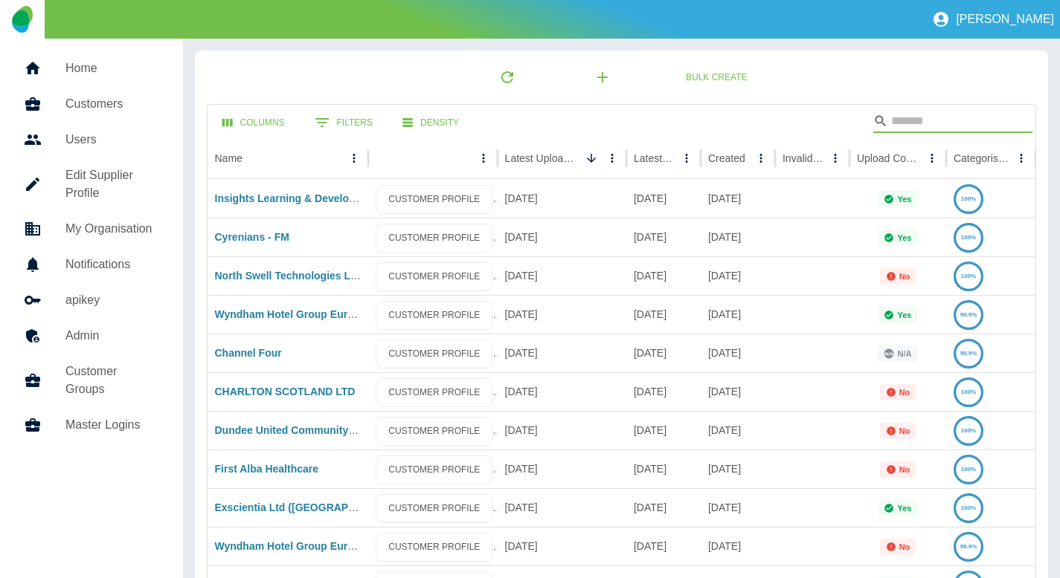
click at [912, 115] on input "Search" at bounding box center [950, 121] width 119 height 24
type input "**********"
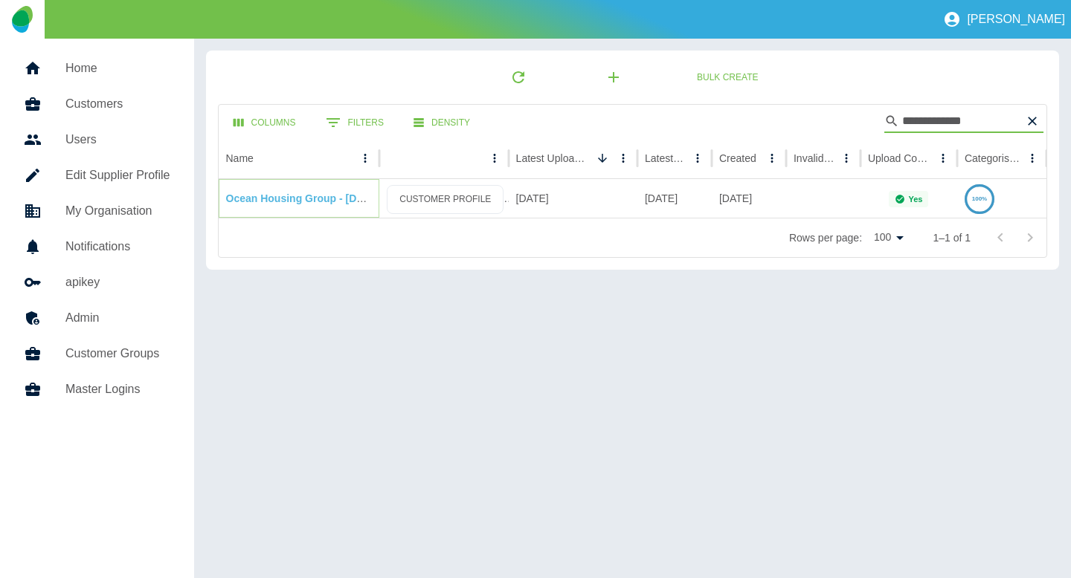
click at [274, 202] on link "Ocean Housing Group - [DOMAIN_NAME]" at bounding box center [328, 199] width 205 height 12
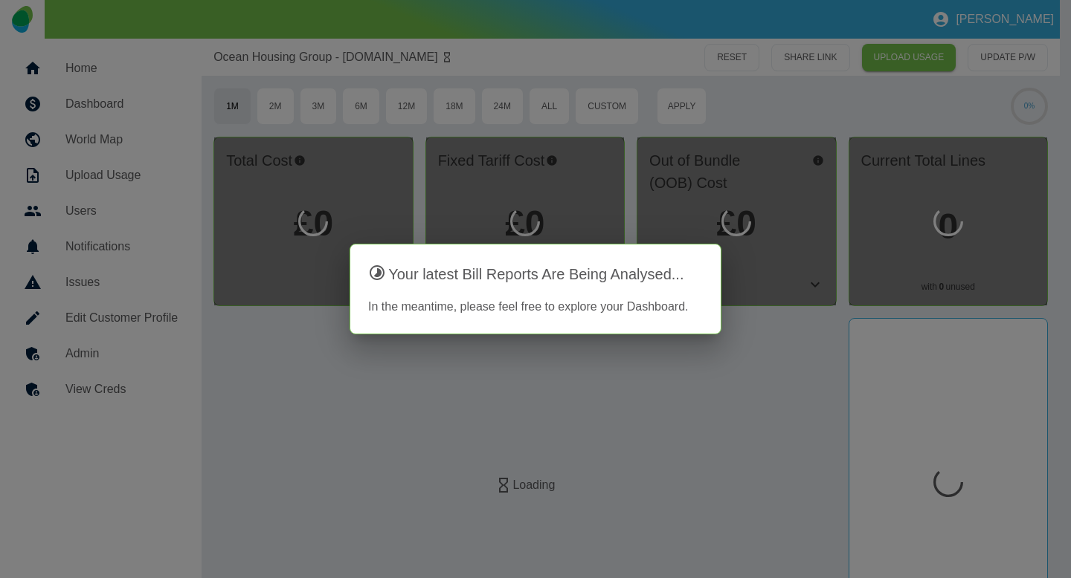
click at [91, 358] on div at bounding box center [535, 289] width 1071 height 578
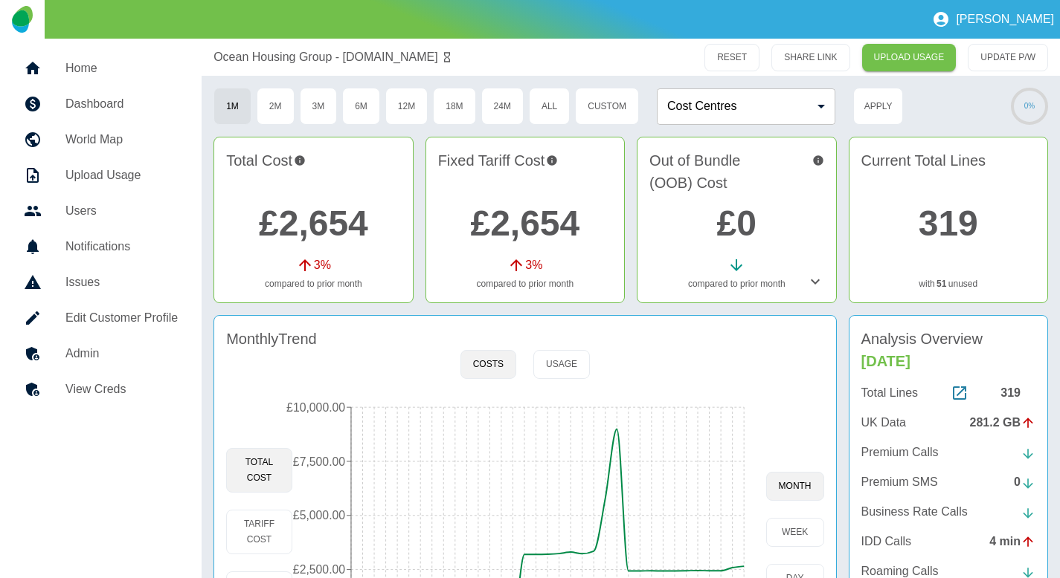
click at [91, 358] on h5 "Admin" at bounding box center [121, 354] width 112 height 18
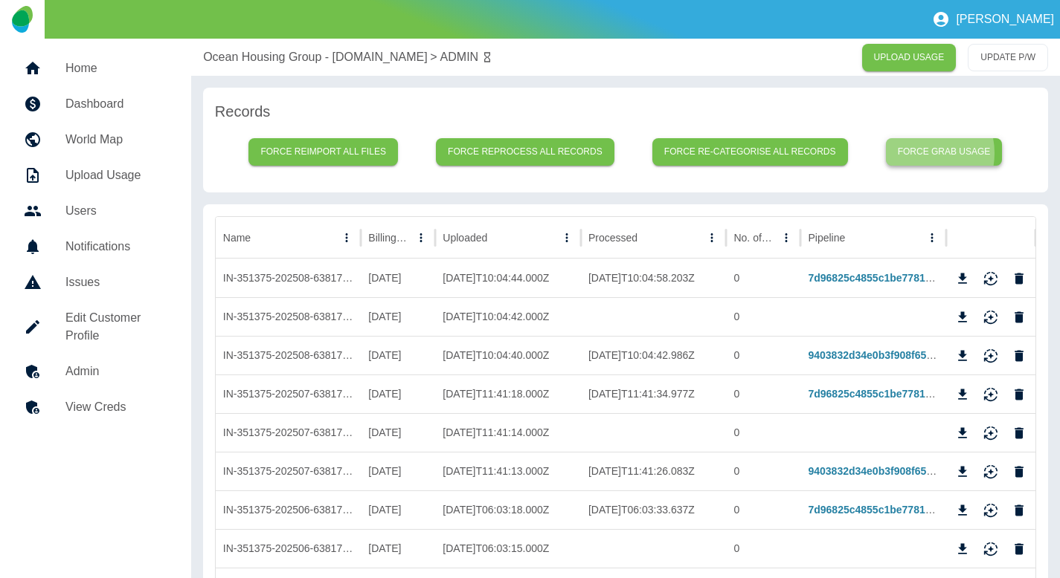
click at [918, 153] on button "Force grab usage" at bounding box center [944, 152] width 117 height 28
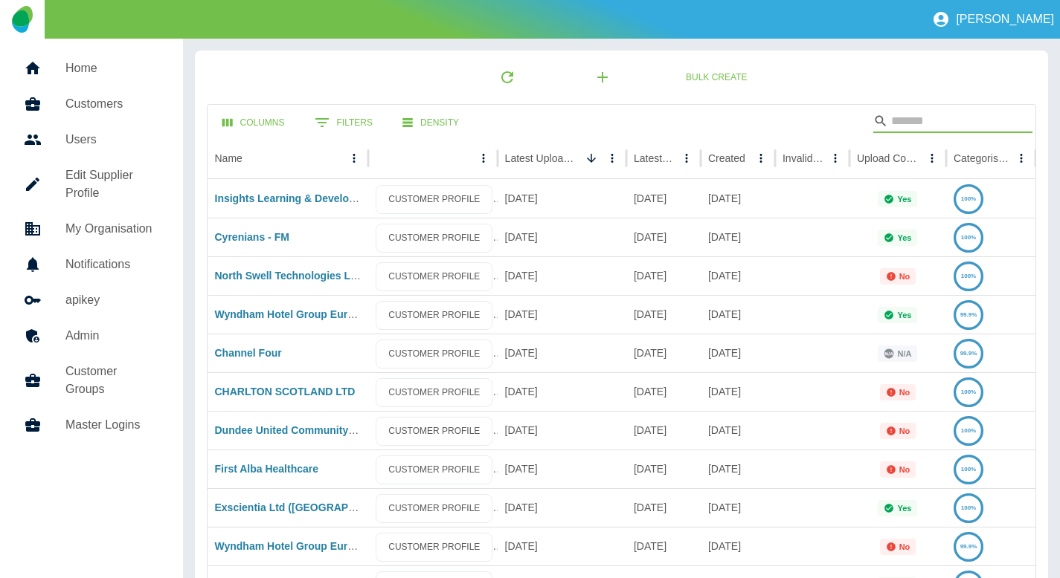
click at [895, 116] on input "Search" at bounding box center [950, 121] width 119 height 24
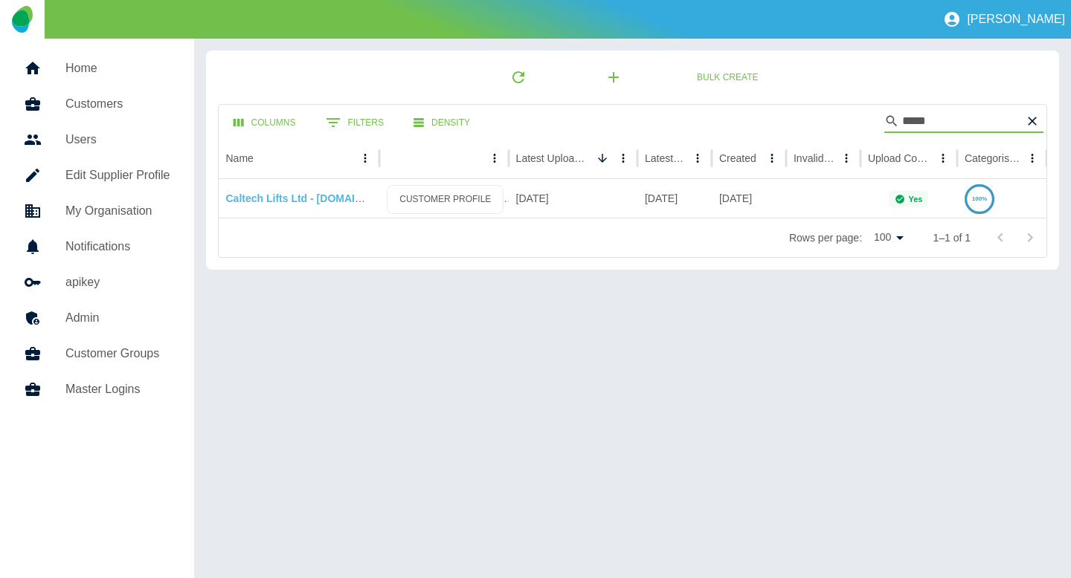
type input "*****"
click at [314, 198] on link "Caltech Lifts Ltd - Plan.com" at bounding box center [314, 199] width 176 height 12
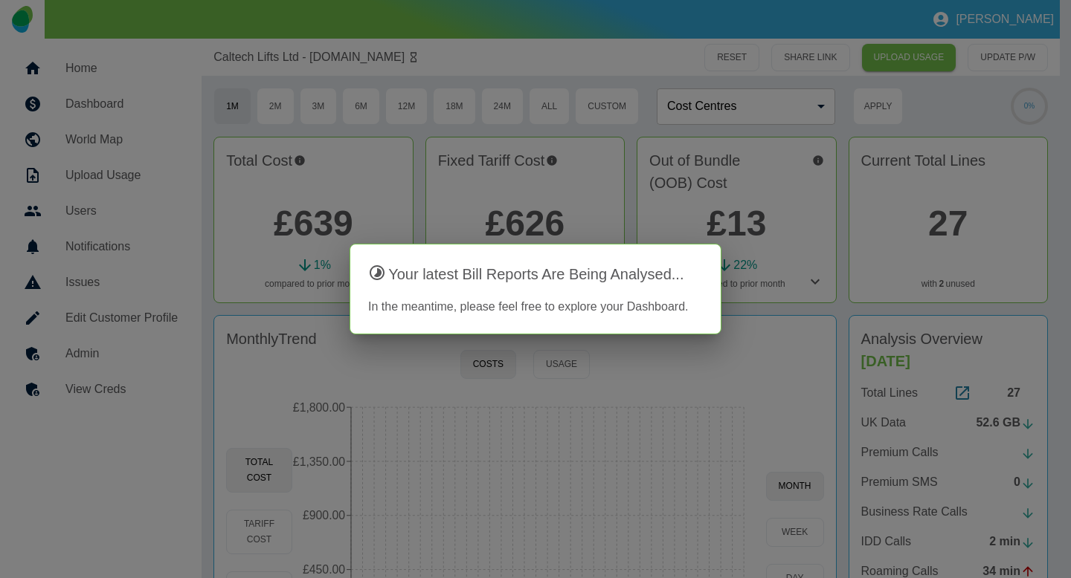
click at [133, 328] on div at bounding box center [535, 289] width 1071 height 578
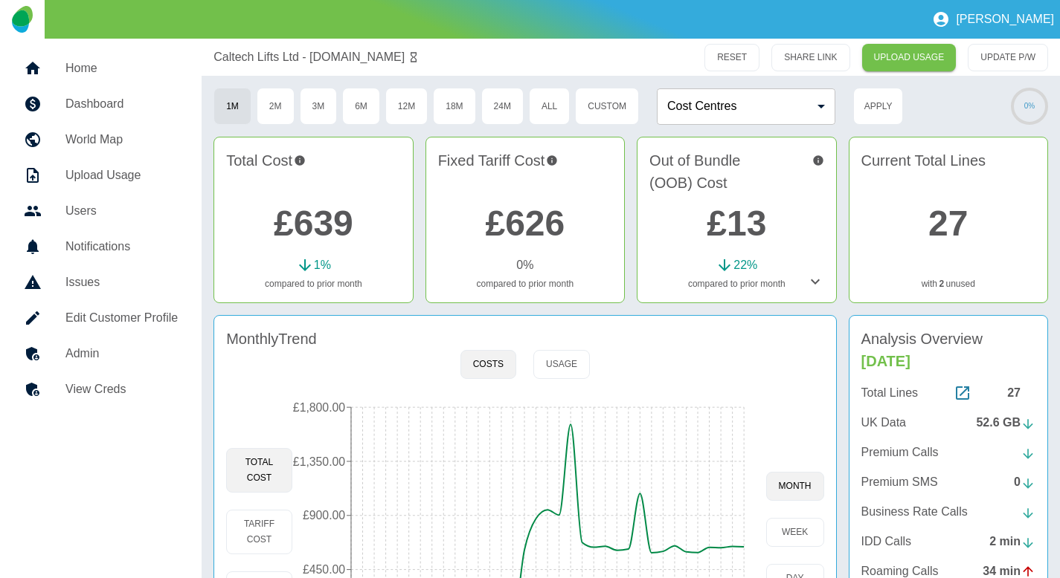
click at [114, 346] on h5 "Admin" at bounding box center [121, 354] width 112 height 18
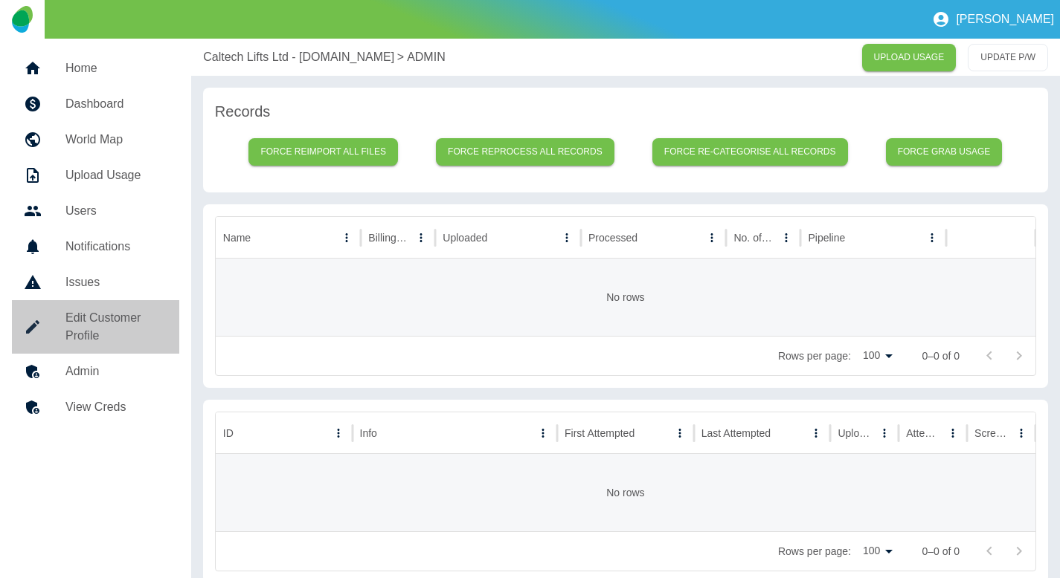
click at [114, 346] on link "Edit Customer Profile" at bounding box center [95, 327] width 167 height 54
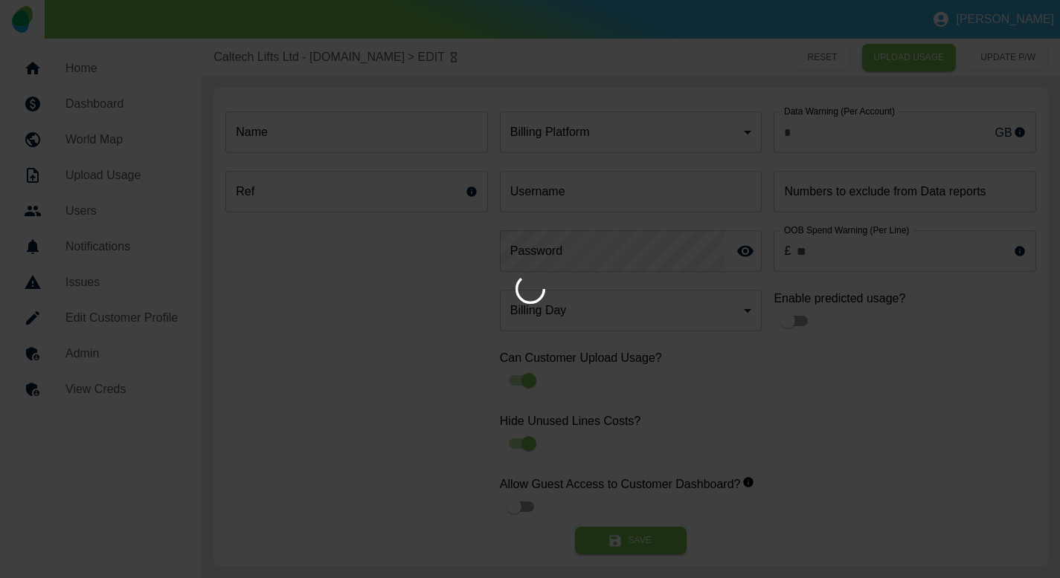
type input "**********"
type input "*"
type input "*********"
type input "*"
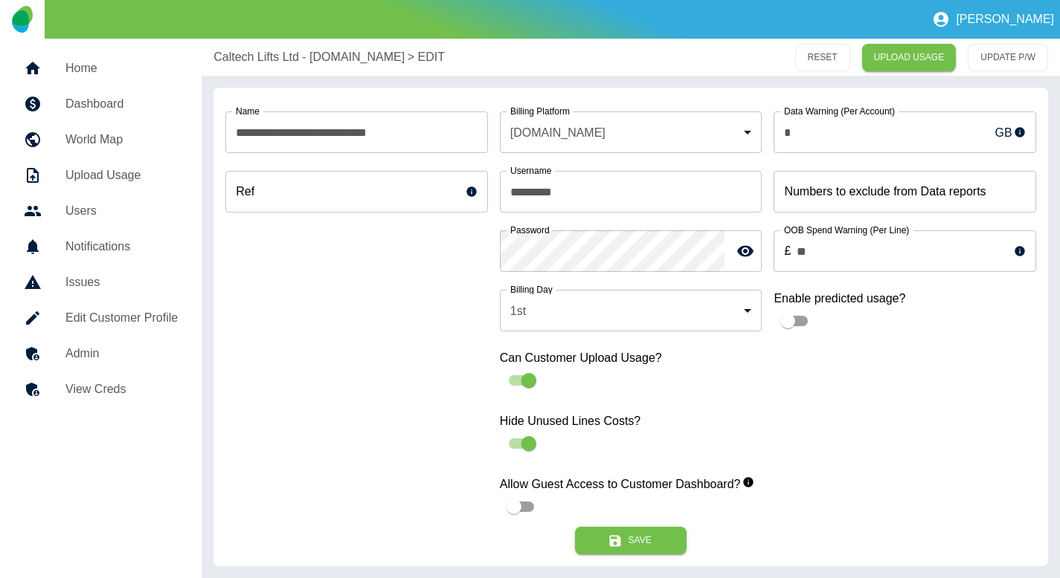
click at [58, 347] on div at bounding box center [45, 354] width 42 height 18
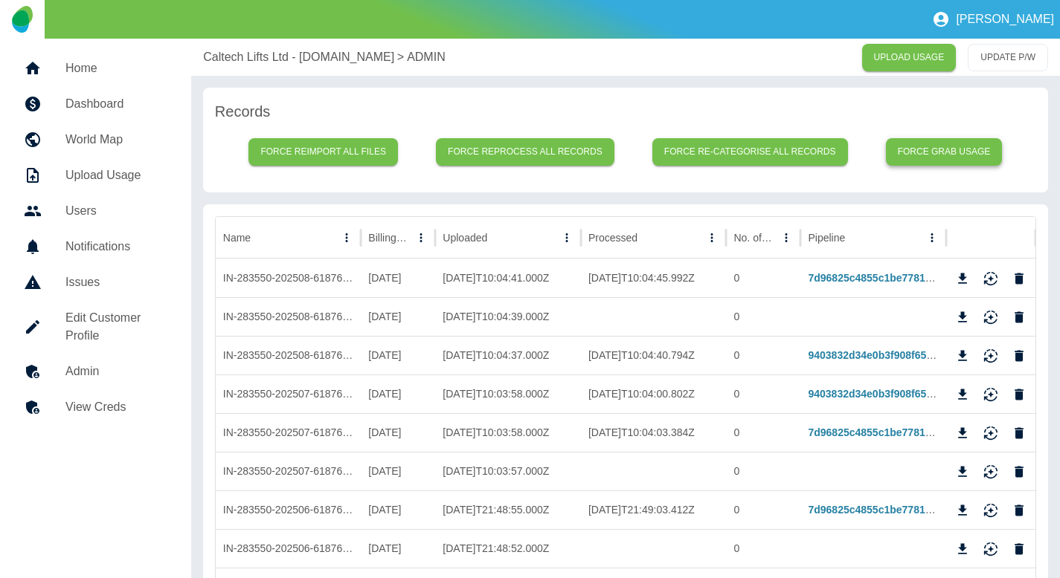
click at [921, 155] on button "Force grab usage" at bounding box center [944, 152] width 117 height 28
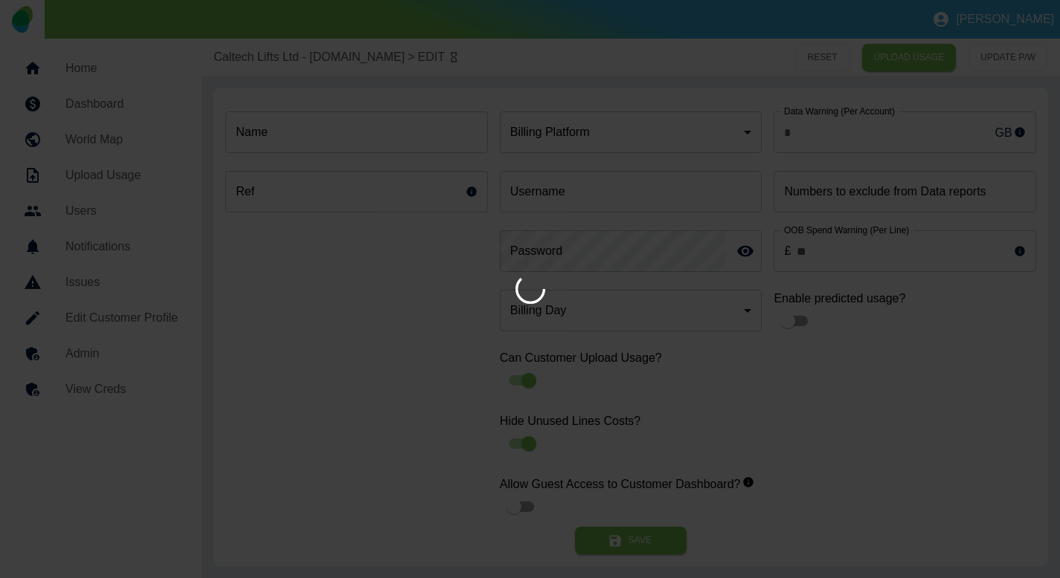
type input "**********"
type input "**"
type input "**********"
type input "*"
type input "*********"
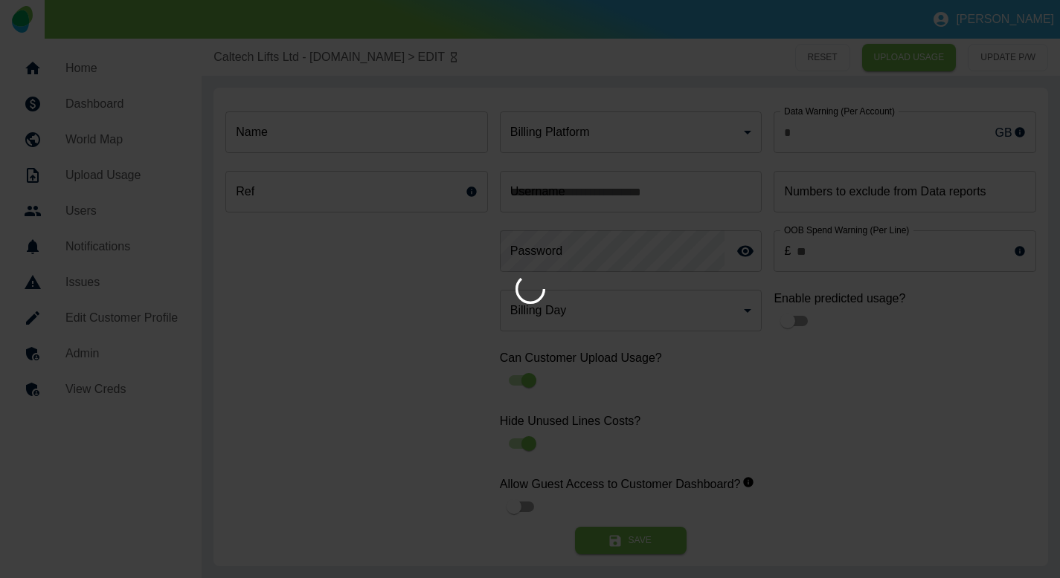
type input "*"
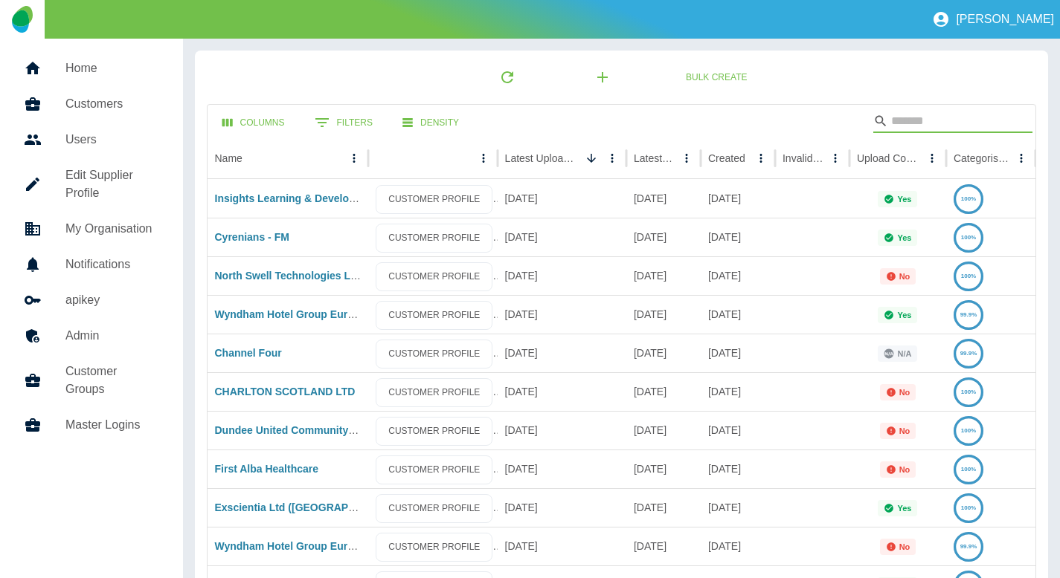
click at [979, 129] on input "Search" at bounding box center [950, 121] width 119 height 24
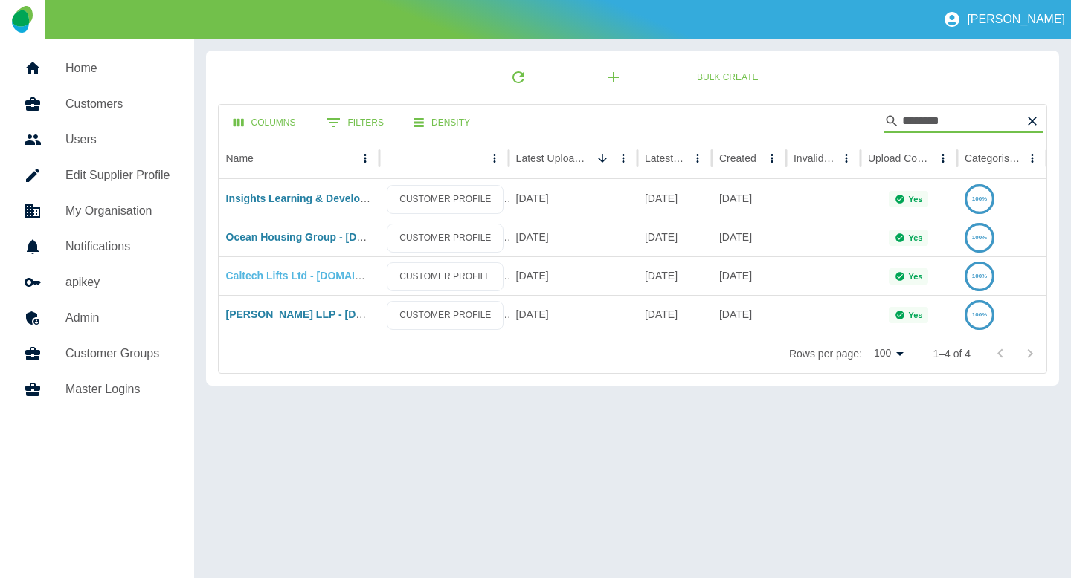
type input "********"
click at [295, 270] on link "Caltech Lifts Ltd - [DOMAIN_NAME]" at bounding box center [314, 276] width 176 height 12
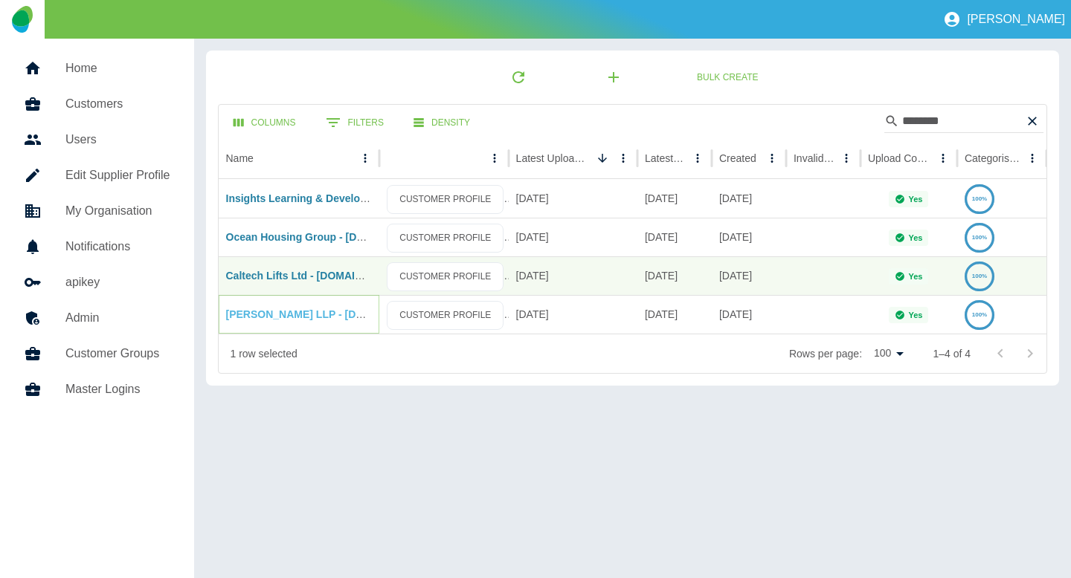
click at [283, 313] on link "[PERSON_NAME] LLP - [DOMAIN_NAME]" at bounding box center [328, 315] width 204 height 12
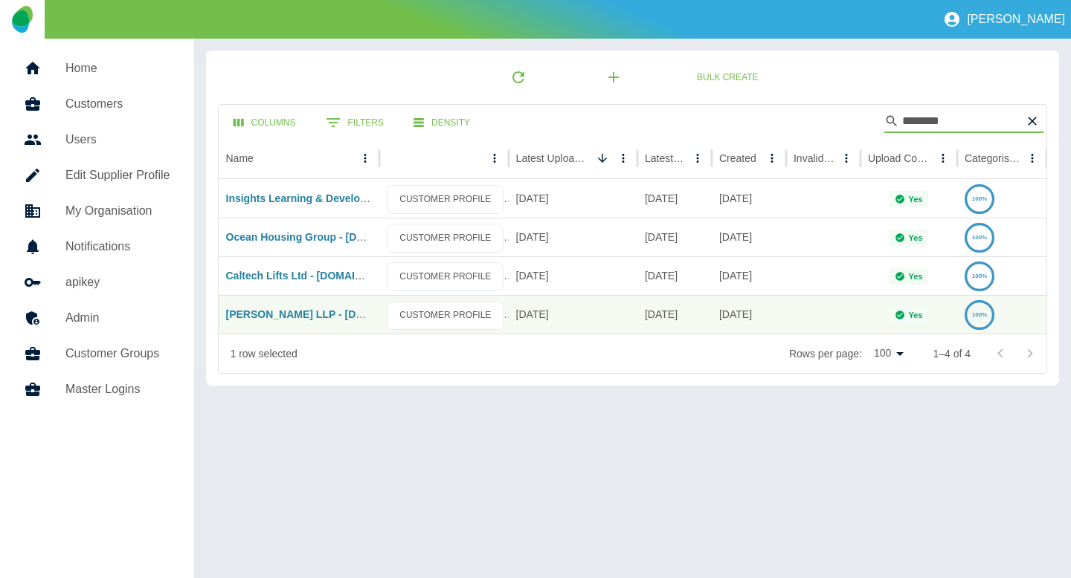
drag, startPoint x: 956, startPoint y: 125, endPoint x: 767, endPoint y: 126, distance: 188.9
click at [799, 126] on div "Columns 0 Filters Density ********" at bounding box center [633, 121] width 828 height 33
click at [338, 236] on link "Ocean Housing Group - [DOMAIN_NAME]" at bounding box center [328, 237] width 205 height 12
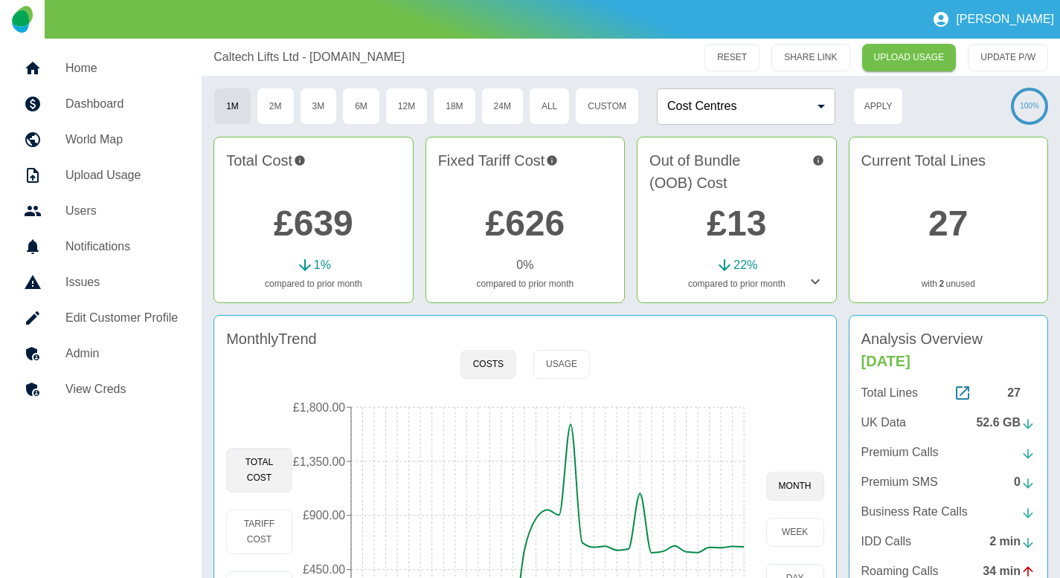
click at [109, 347] on h5 "Admin" at bounding box center [121, 354] width 112 height 18
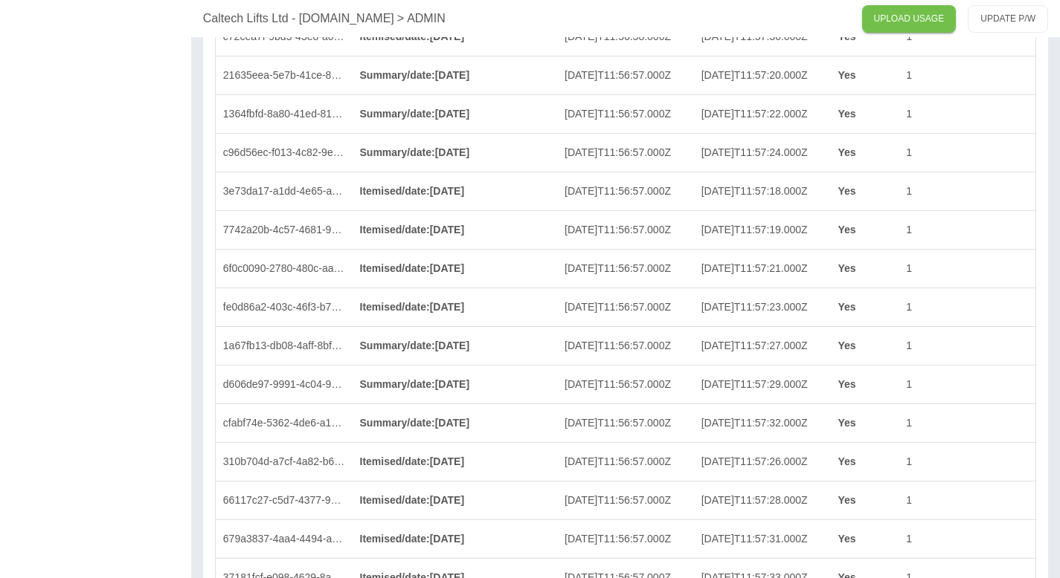
scroll to position [4116, 0]
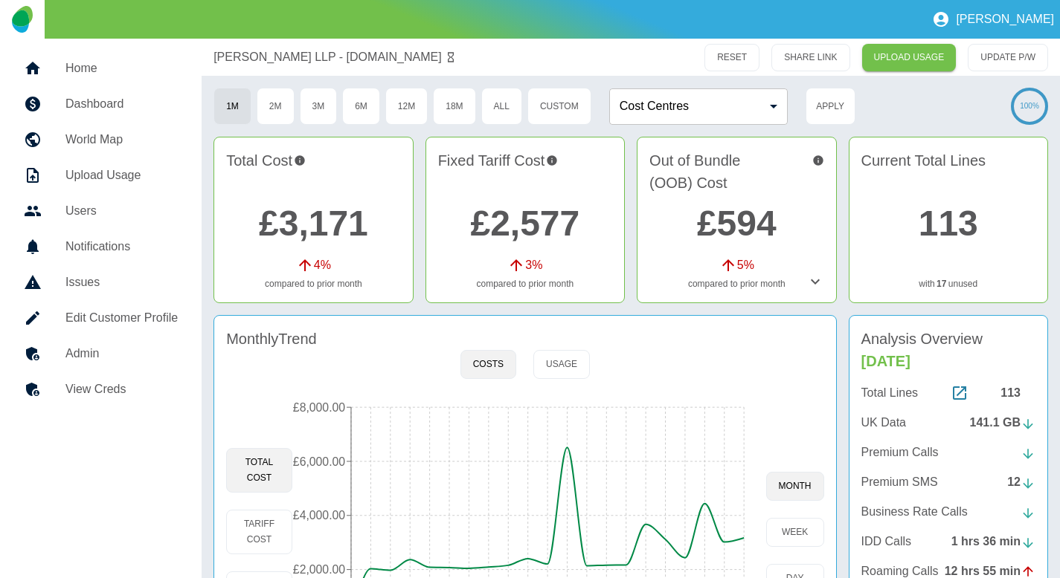
click at [129, 344] on link "Admin" at bounding box center [101, 354] width 178 height 36
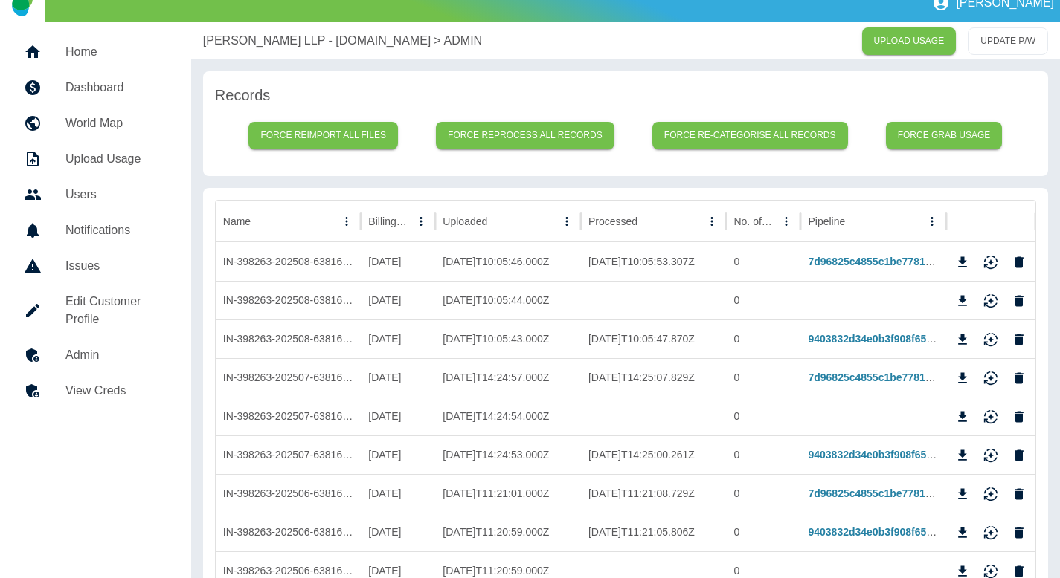
scroll to position [26, 0]
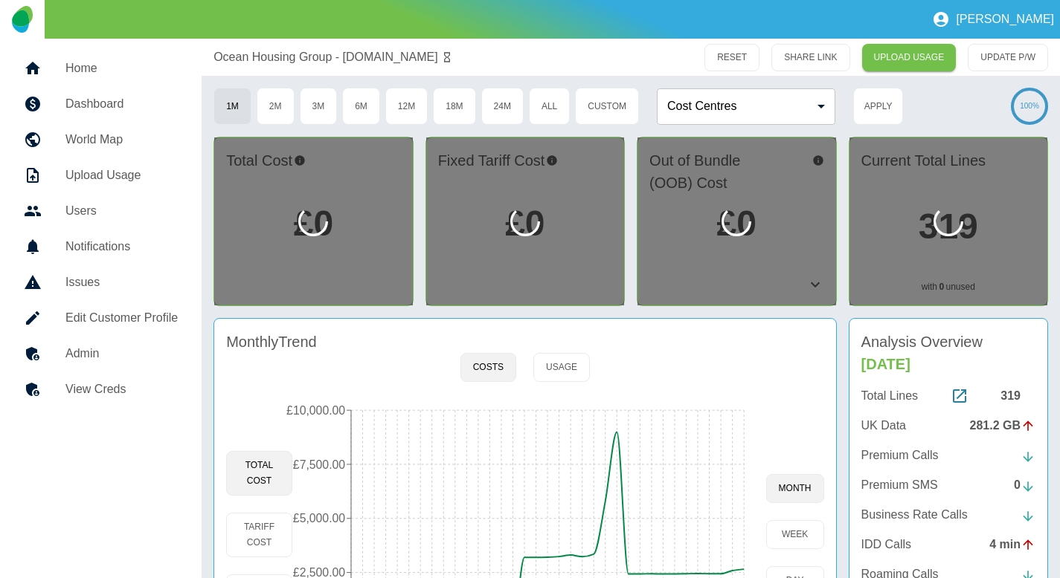
click at [610, 169] on div at bounding box center [525, 222] width 198 height 168
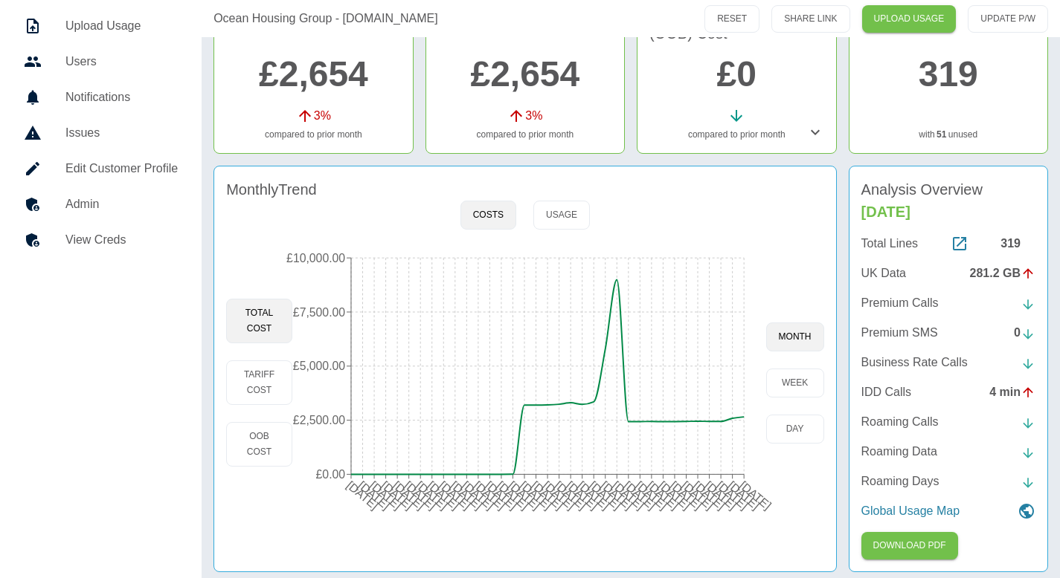
scroll to position [155, 0]
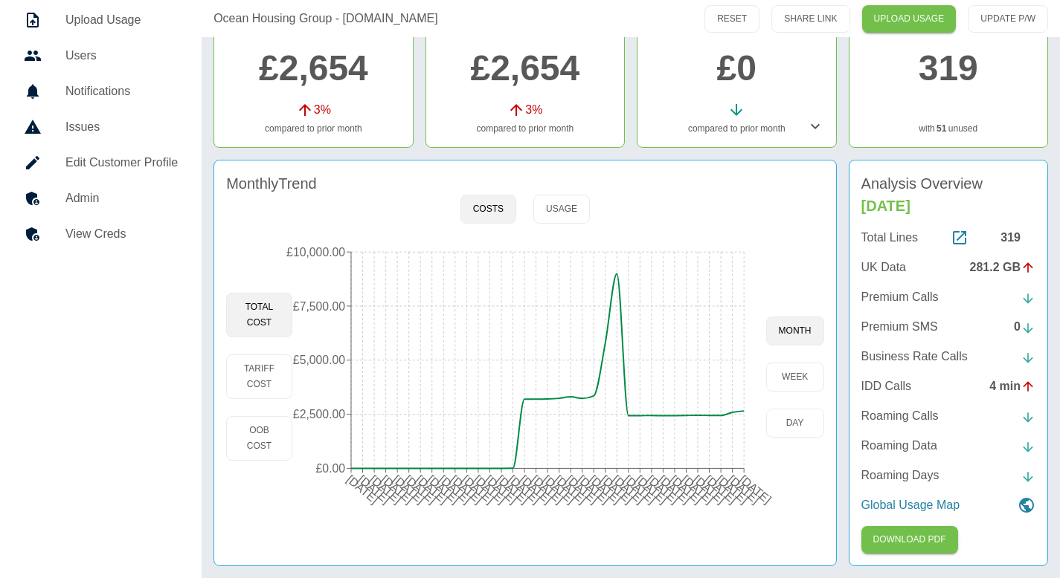
click at [77, 200] on h5 "Admin" at bounding box center [121, 199] width 112 height 18
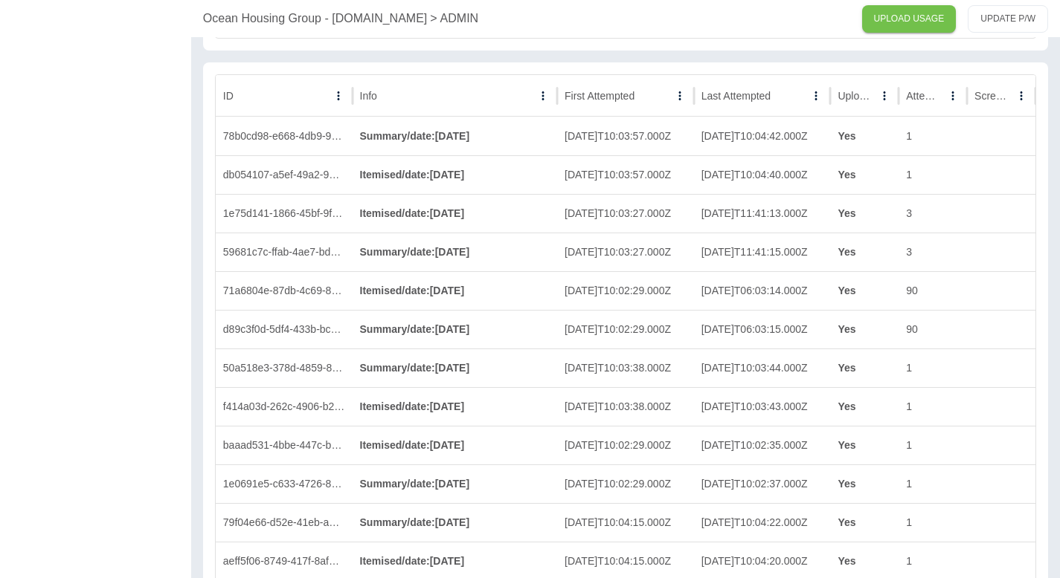
scroll to position [4108, 0]
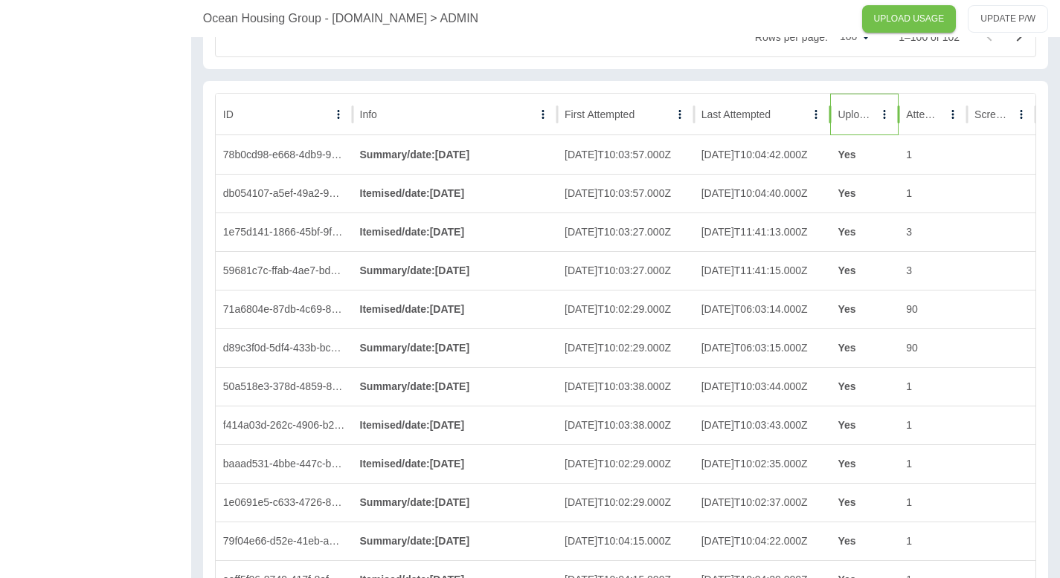
click at [860, 102] on div "Uploaded" at bounding box center [855, 114] width 36 height 41
click at [859, 109] on icon "Sort" at bounding box center [863, 114] width 13 height 13
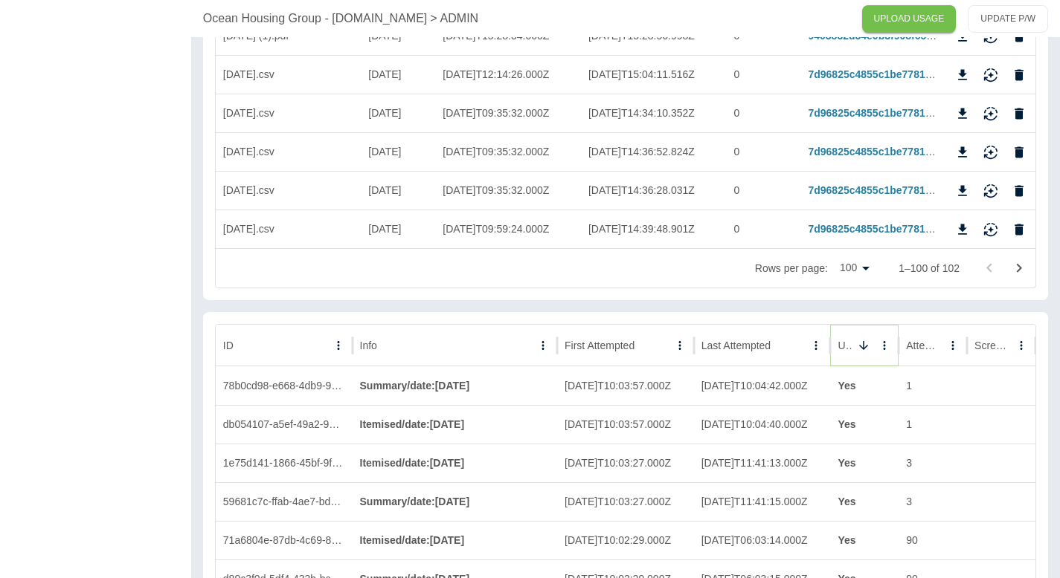
scroll to position [3591, 0]
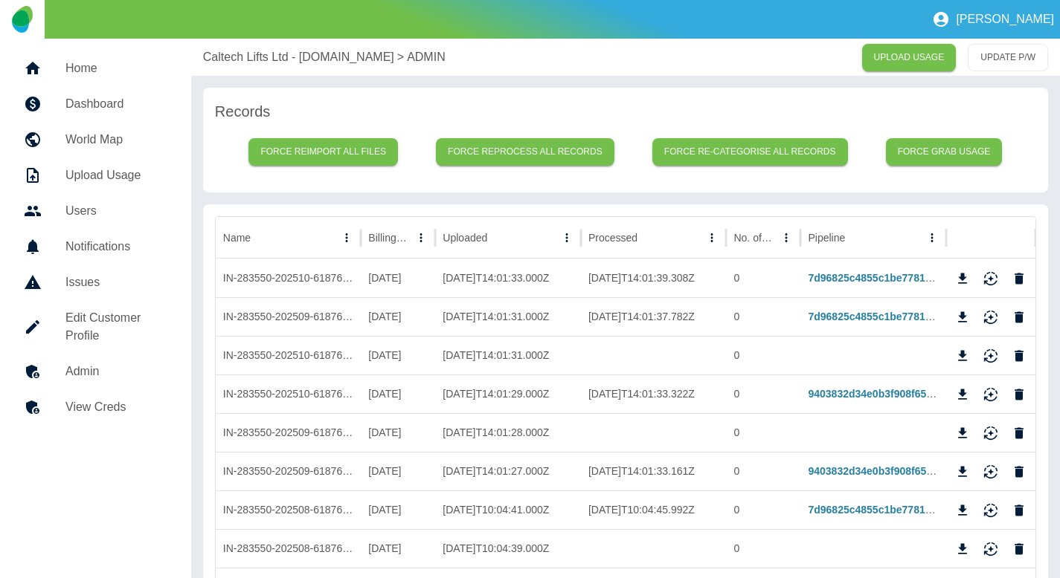
click at [258, 66] on div "Caltech Lifts Ltd - Plan.com > ADMIN UPLOAD USAGE UPDATE P/W" at bounding box center [625, 57] width 868 height 37
click at [257, 61] on p "Caltech Lifts Ltd - Plan.com" at bounding box center [298, 57] width 191 height 18
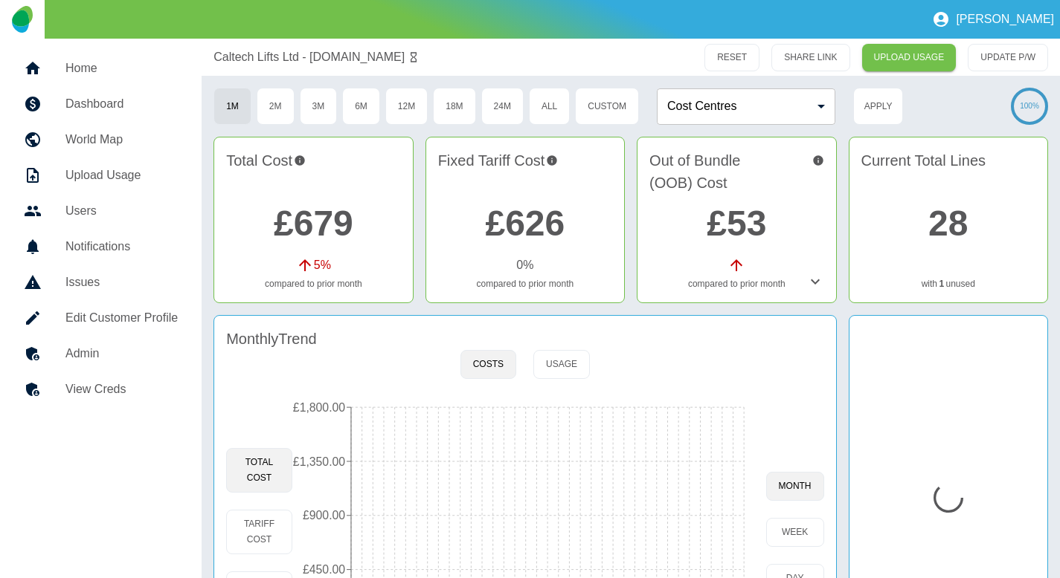
scroll to position [120, 0]
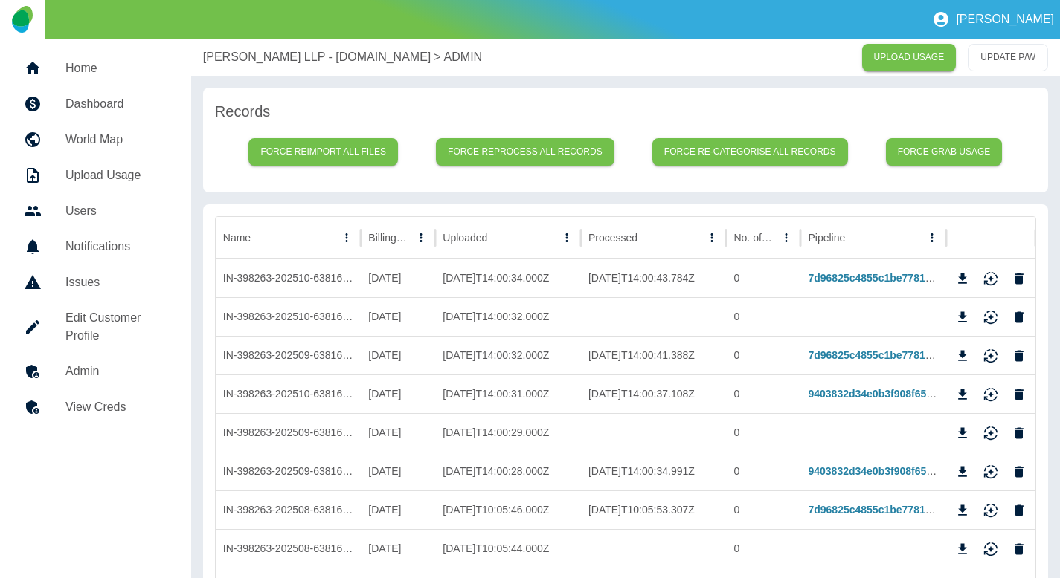
click at [267, 51] on p "Gilson Gray LLP - Plan.com" at bounding box center [317, 57] width 228 height 18
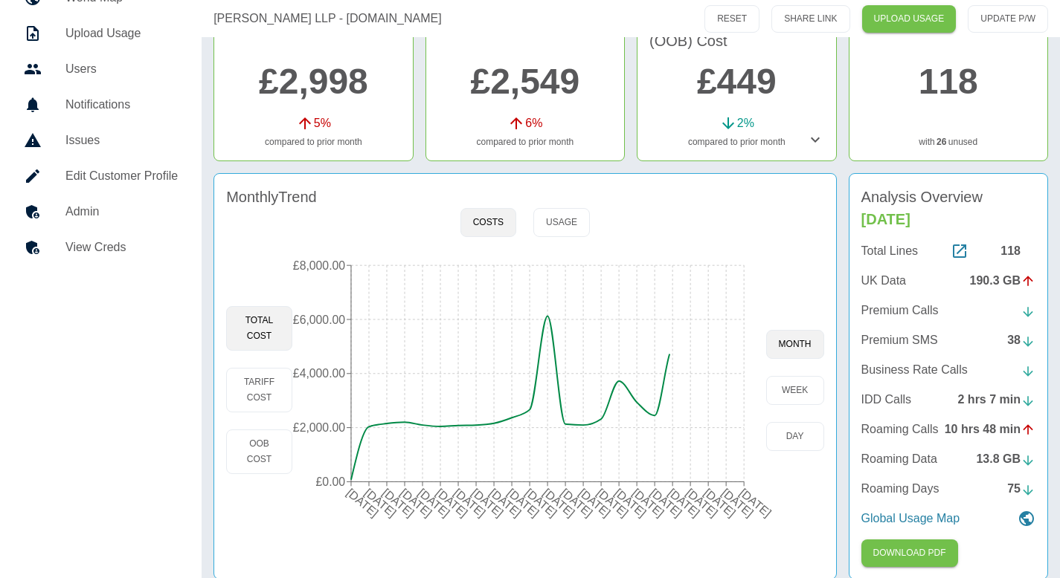
scroll to position [151, 0]
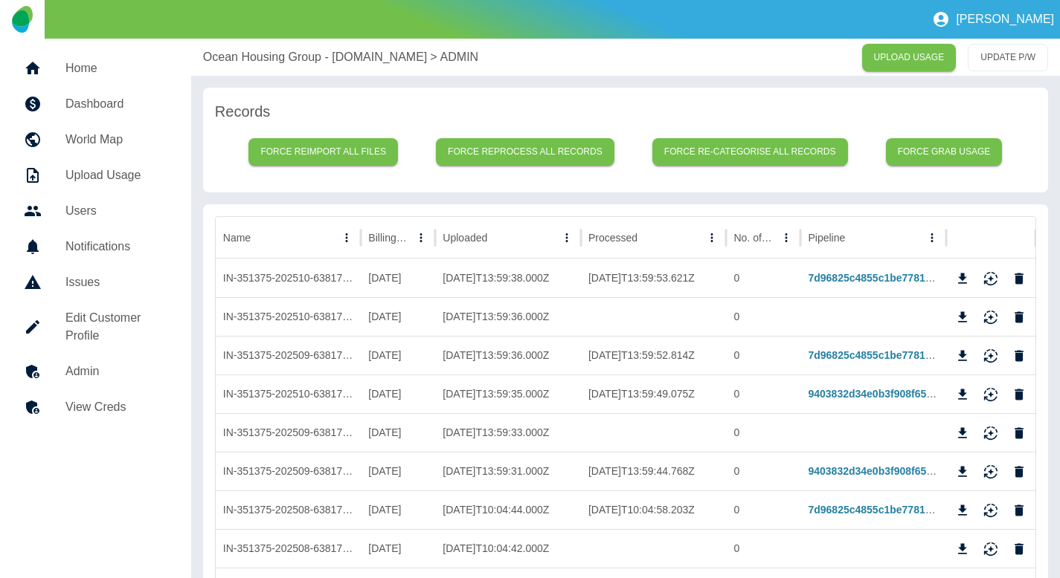
click at [275, 65] on p "Ocean Housing Group - [DOMAIN_NAME]" at bounding box center [315, 57] width 224 height 18
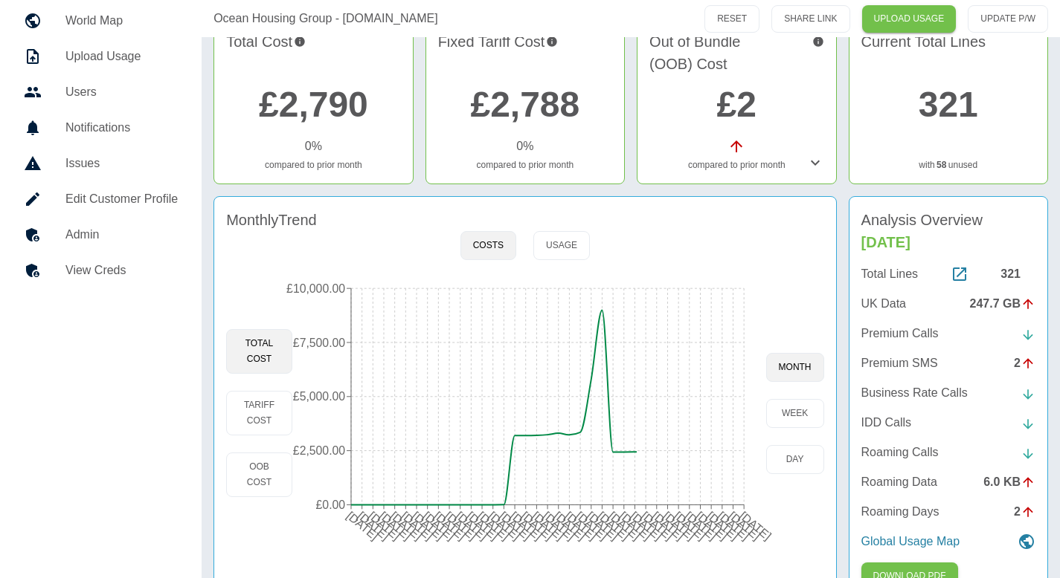
scroll to position [155, 0]
